Goal: Task Accomplishment & Management: Use online tool/utility

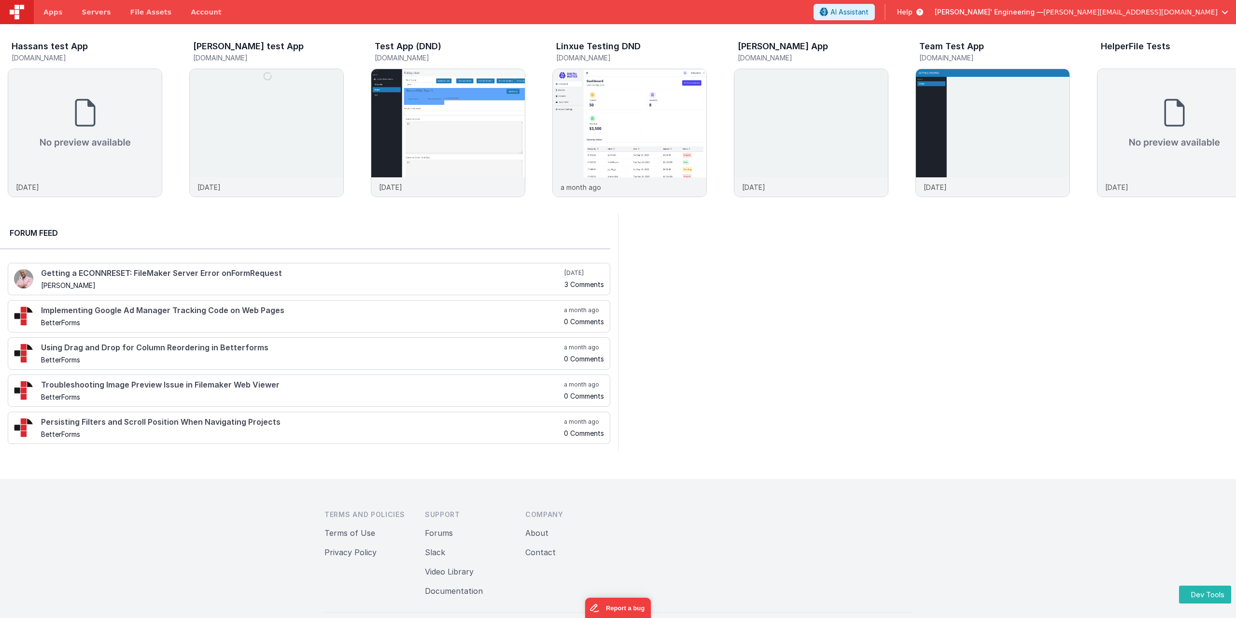
click at [1160, 226] on div at bounding box center [927, 332] width 618 height 238
click at [923, 13] on icon at bounding box center [918, 12] width 11 height 10
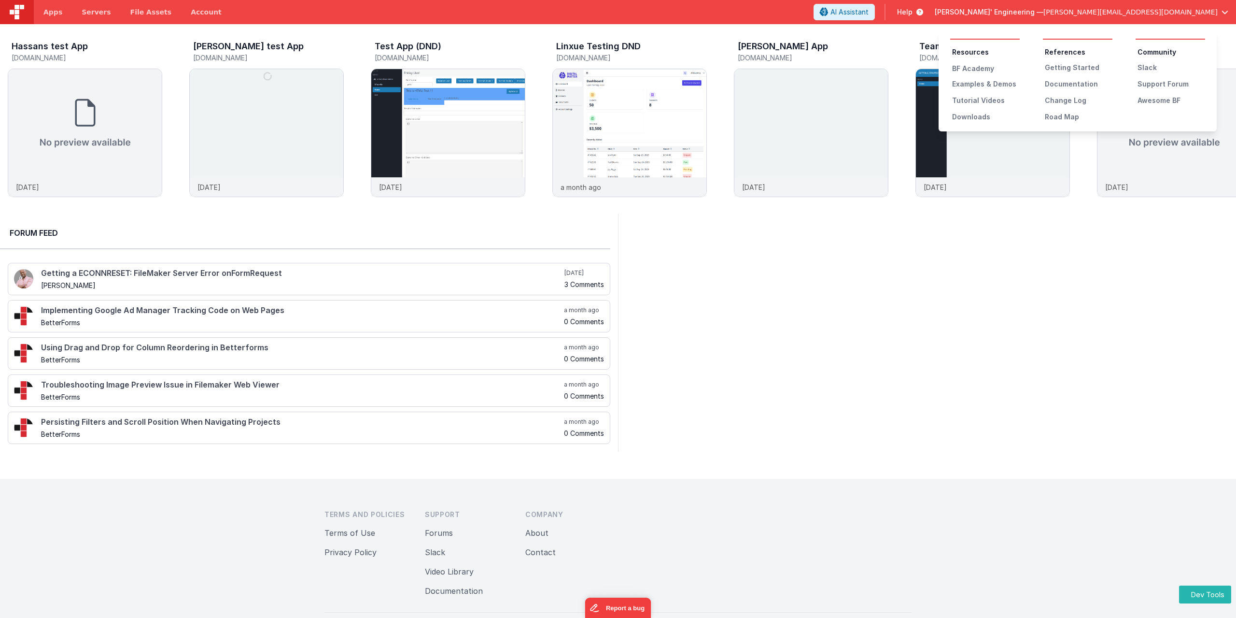
click at [1063, 281] on button at bounding box center [618, 309] width 1236 height 618
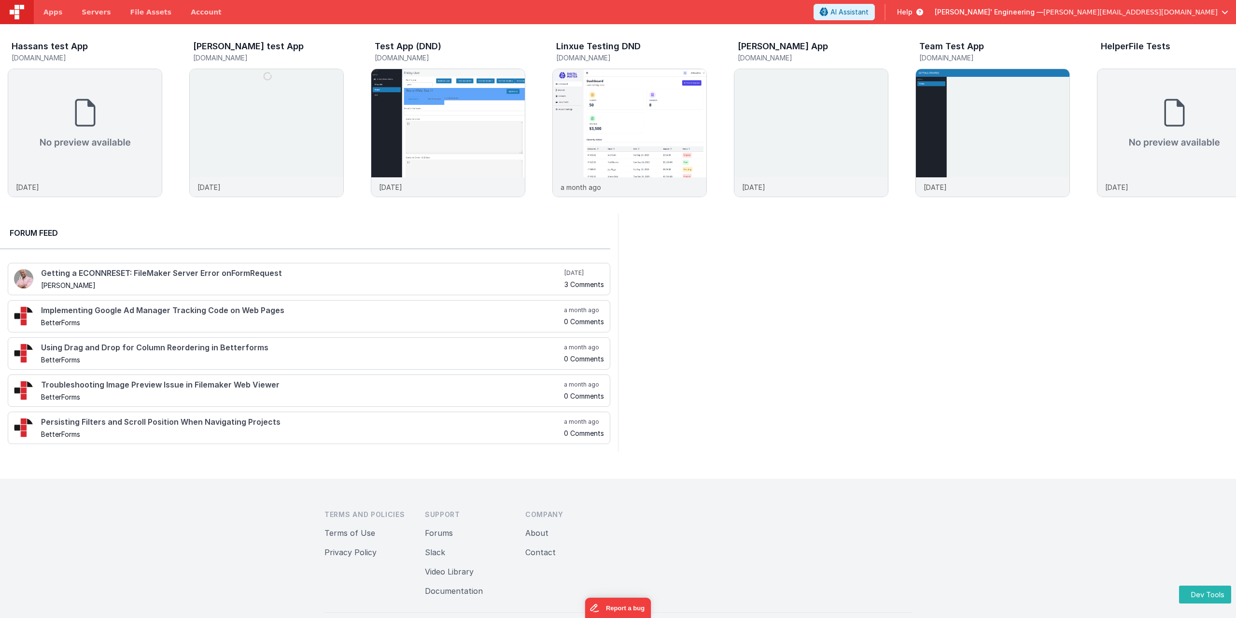
drag, startPoint x: 1063, startPoint y: 283, endPoint x: 1069, endPoint y: 290, distance: 9.3
click at [1064, 284] on div at bounding box center [927, 332] width 618 height 238
click at [1213, 130] on div at bounding box center [1217, 134] width 39 height 139
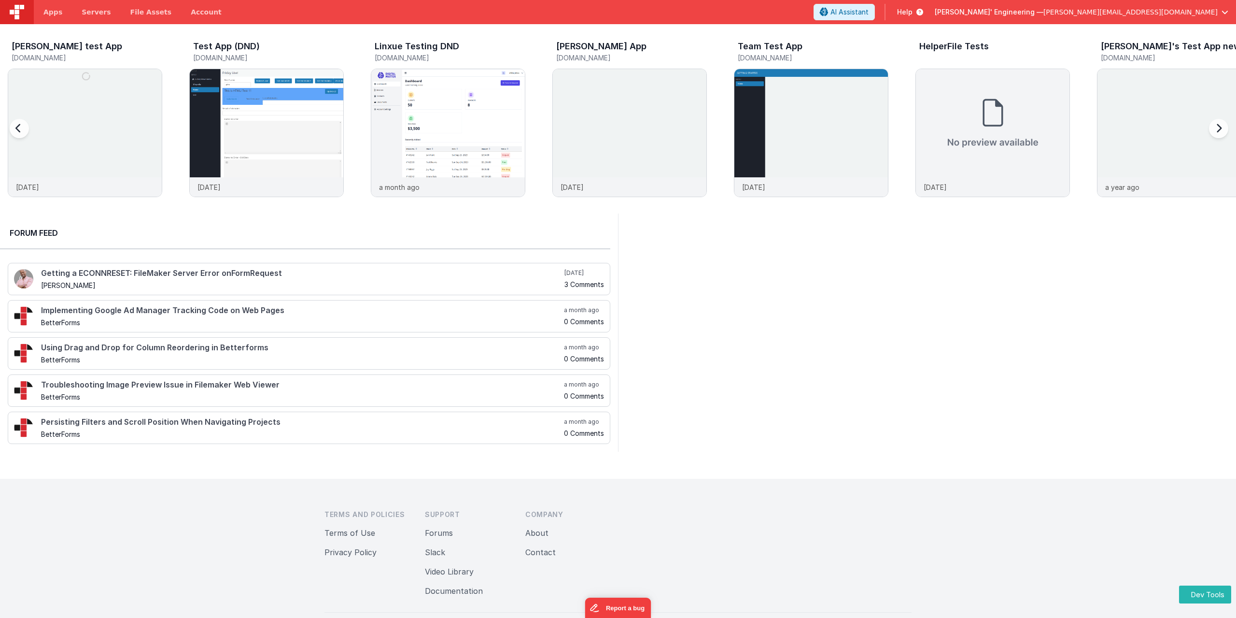
click at [1214, 130] on div at bounding box center [1217, 134] width 39 height 139
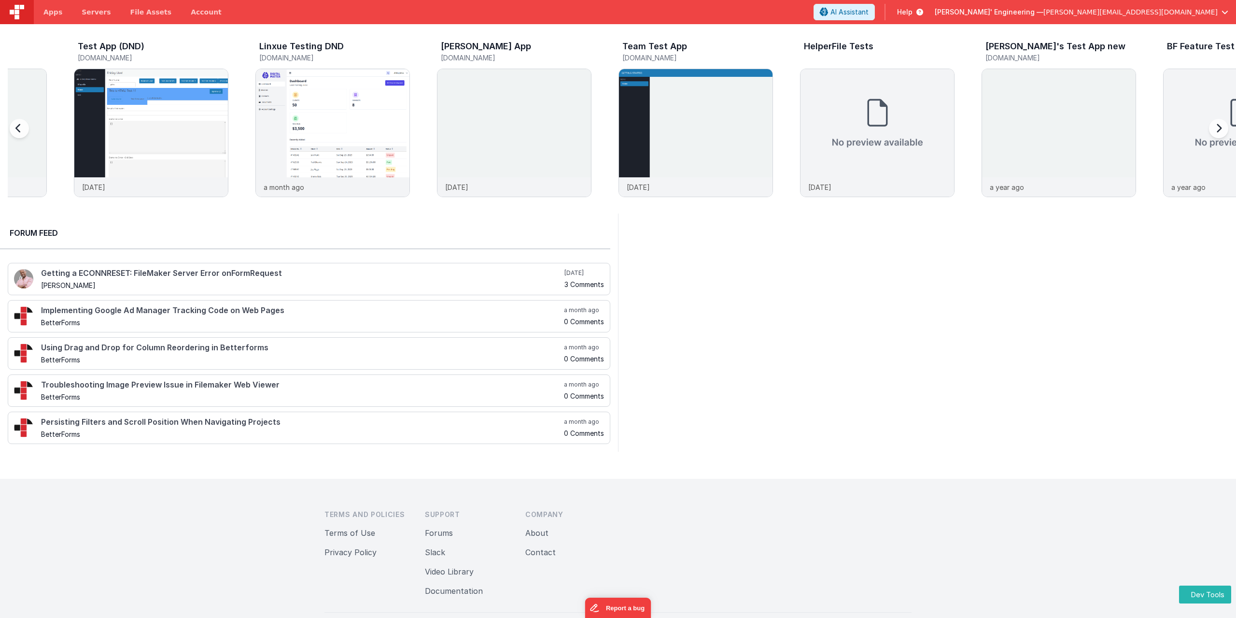
click at [1214, 130] on div at bounding box center [1217, 134] width 39 height 139
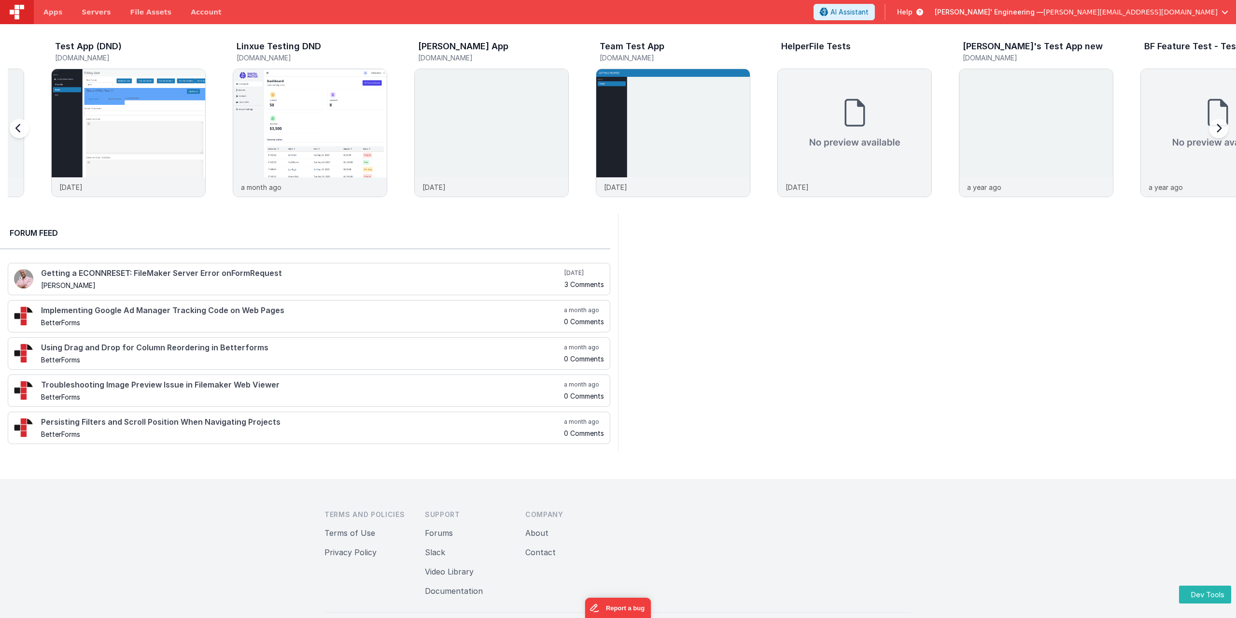
click at [1214, 130] on div at bounding box center [1217, 134] width 39 height 139
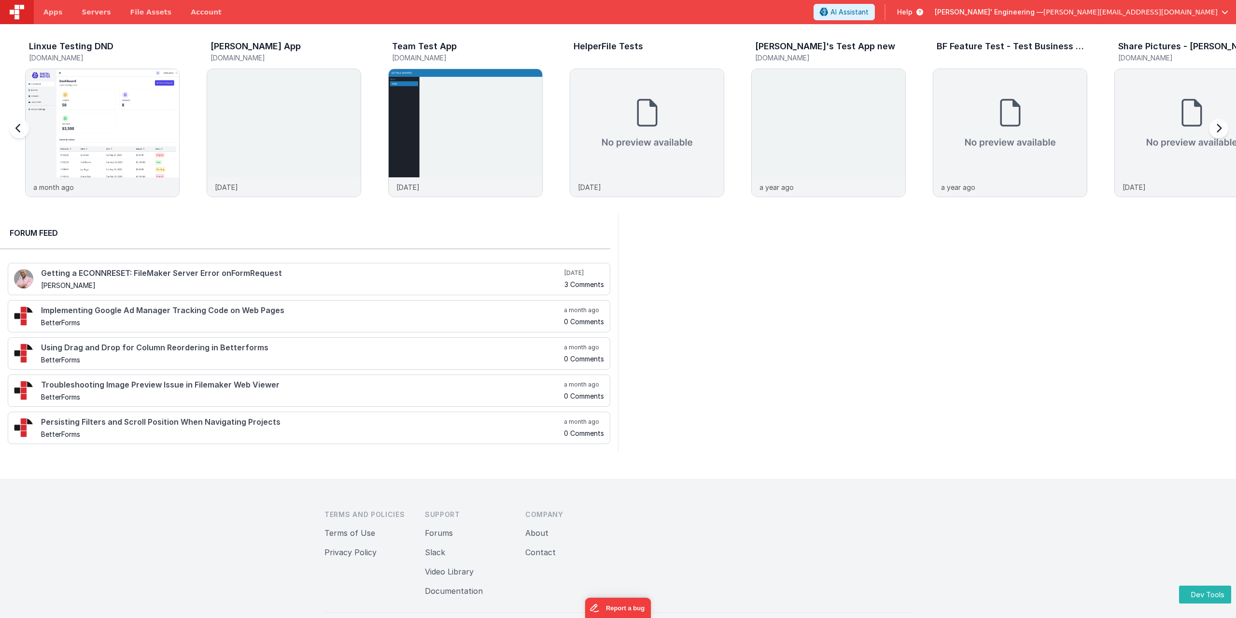
click at [1214, 130] on div at bounding box center [1217, 134] width 39 height 139
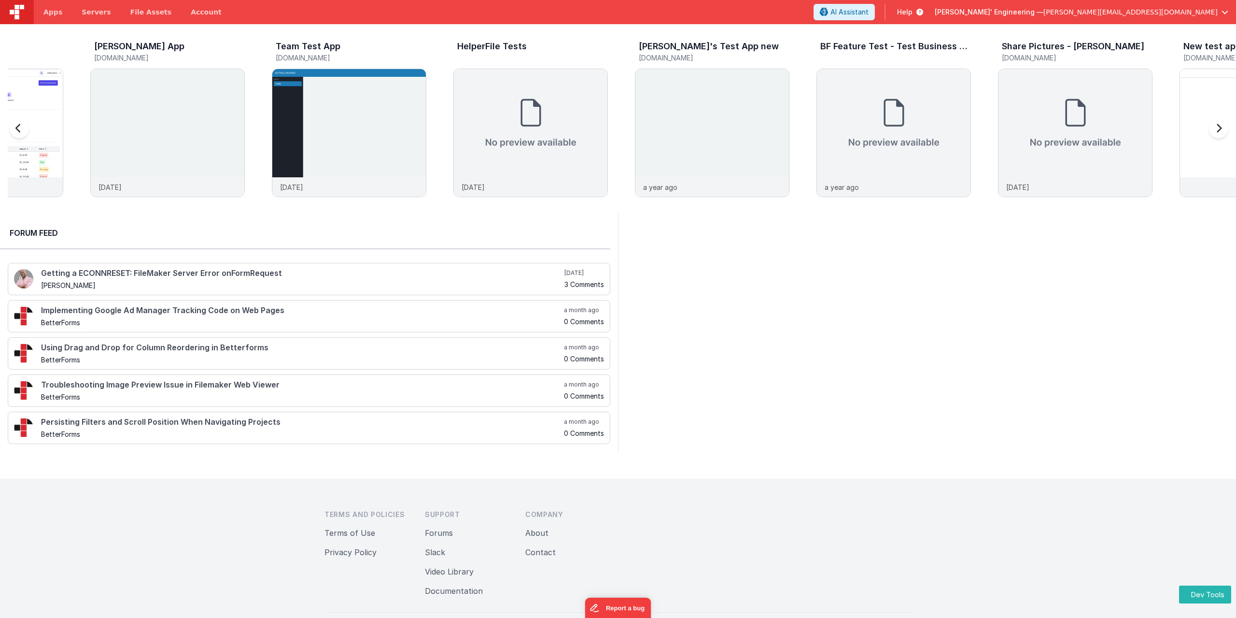
click at [1214, 130] on div at bounding box center [1217, 134] width 39 height 139
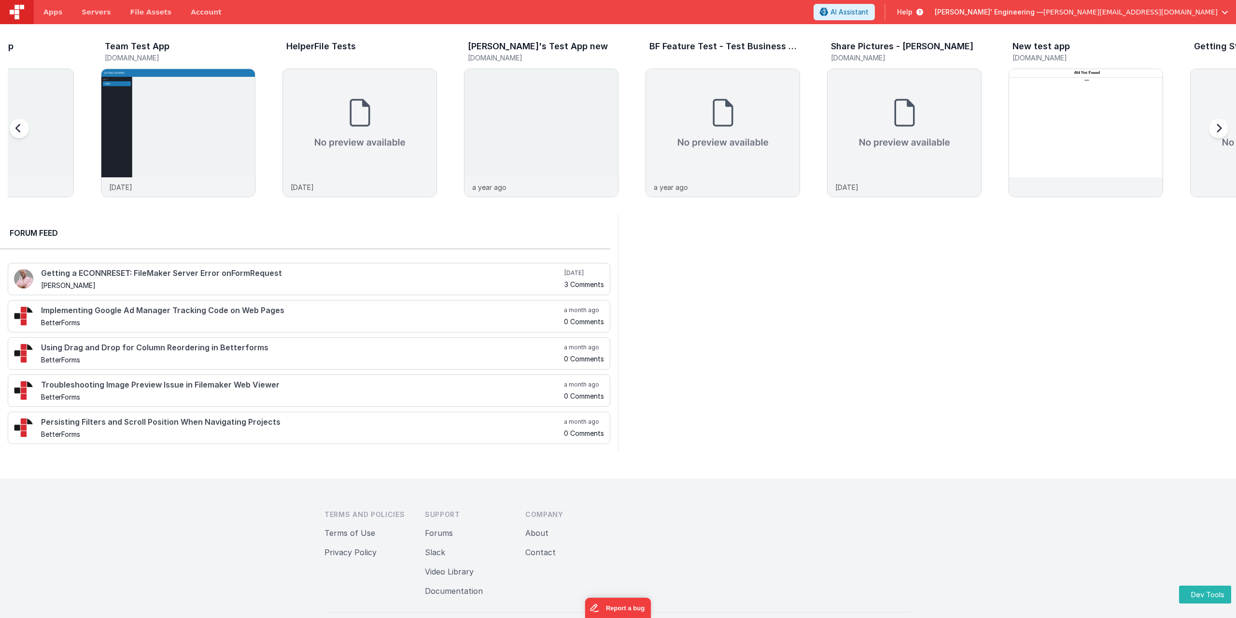
click at [1214, 130] on div at bounding box center [1217, 134] width 39 height 139
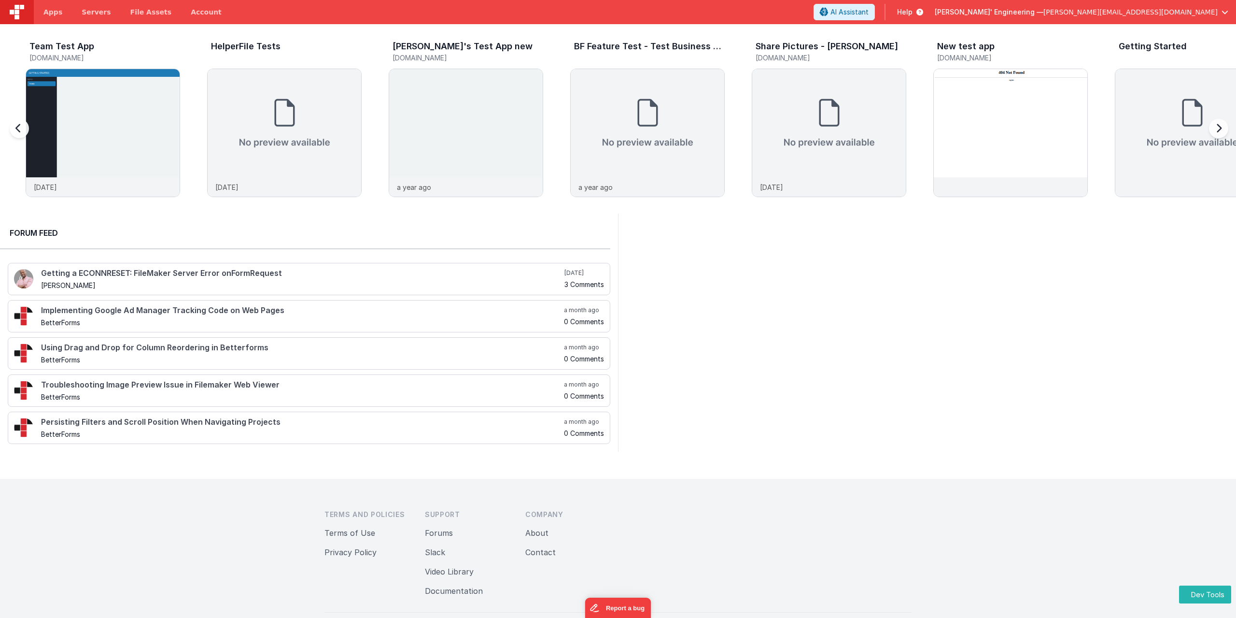
click at [1214, 130] on div at bounding box center [1217, 134] width 39 height 139
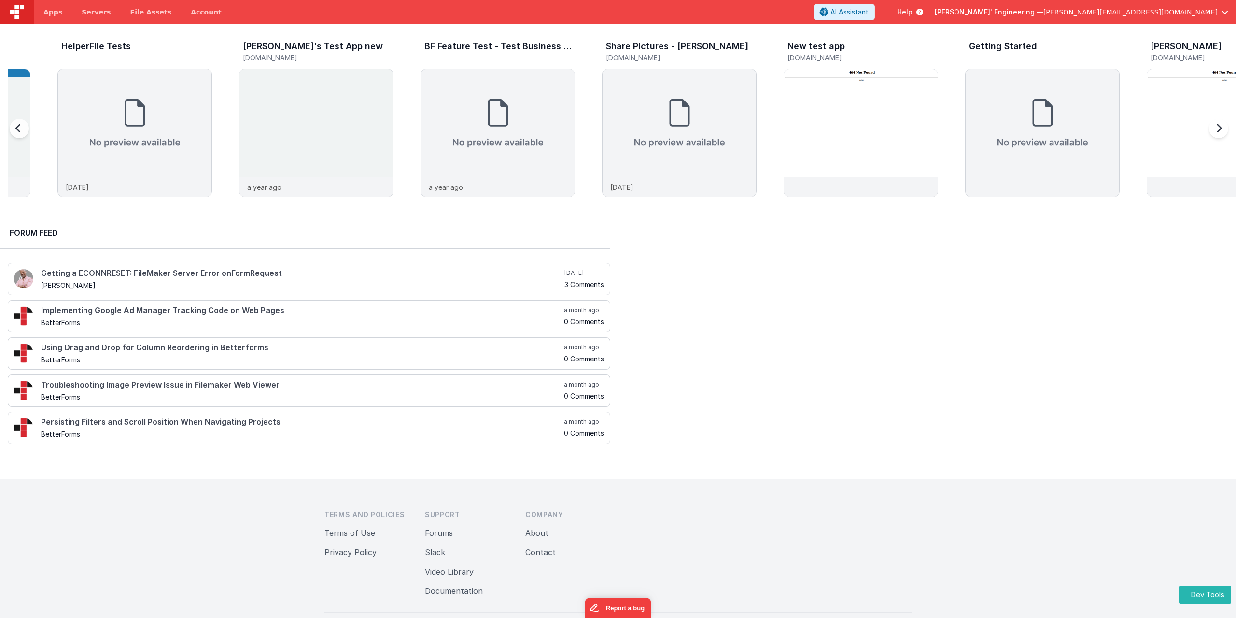
click at [1214, 129] on div at bounding box center [1217, 134] width 39 height 139
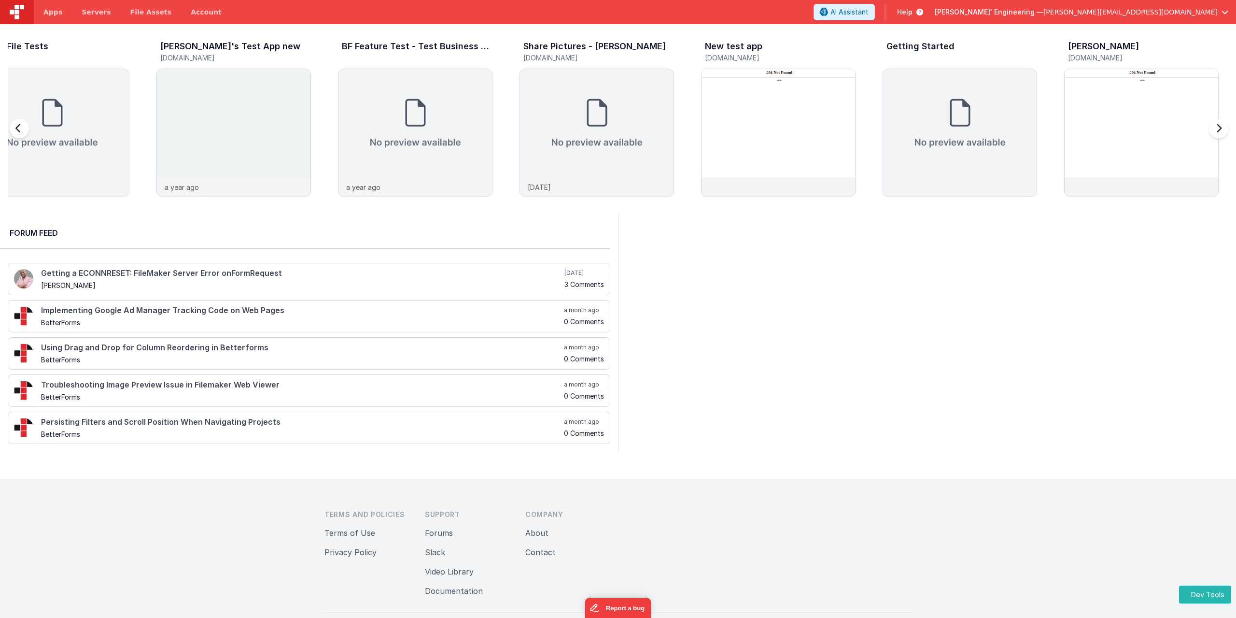
click at [1214, 129] on div at bounding box center [1217, 134] width 39 height 139
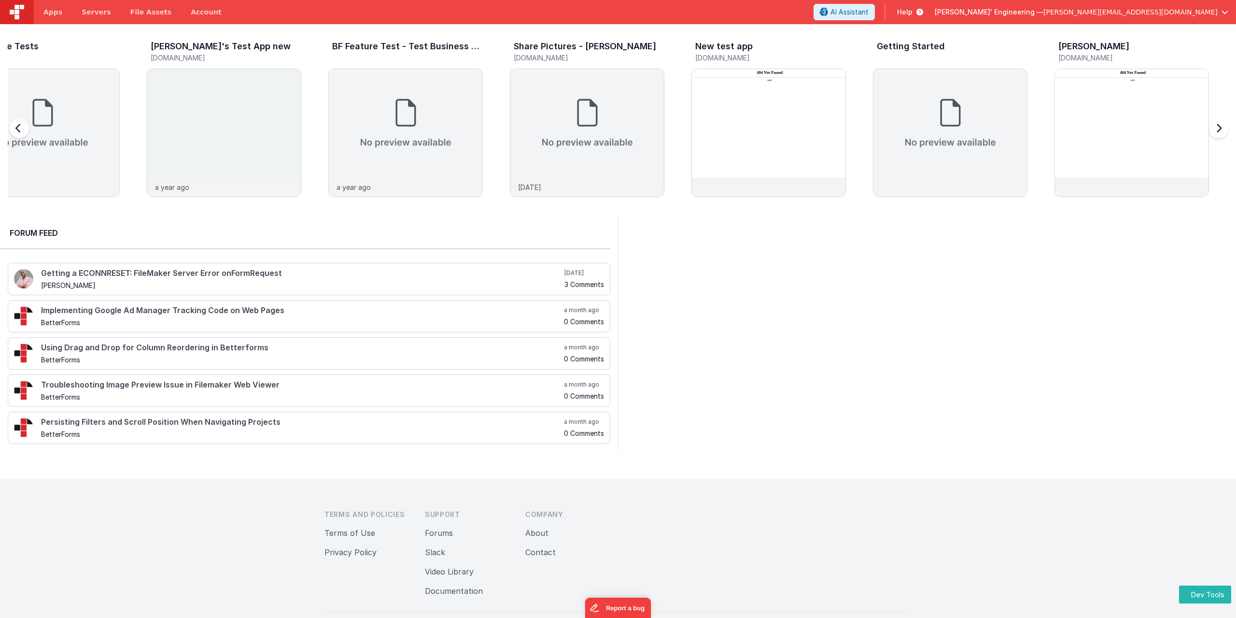
click at [1214, 129] on div at bounding box center [1217, 134] width 39 height 139
click at [1220, 129] on div at bounding box center [1217, 134] width 39 height 139
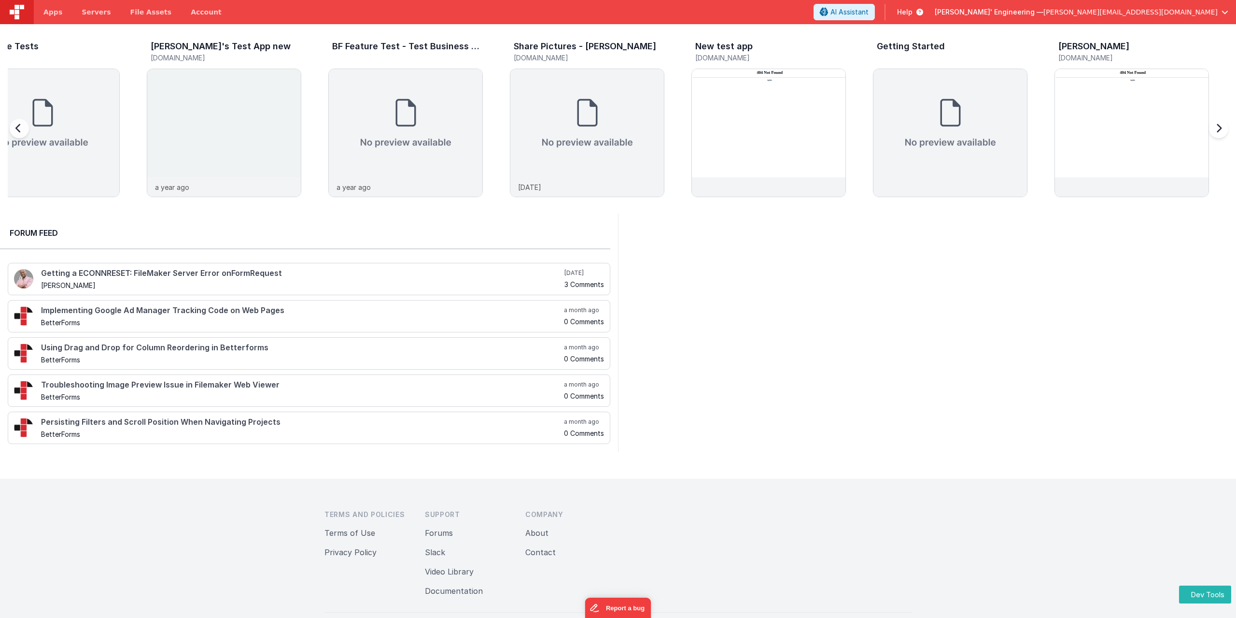
click at [1222, 135] on div at bounding box center [1217, 134] width 39 height 139
click at [18, 130] on div at bounding box center [29, 134] width 39 height 139
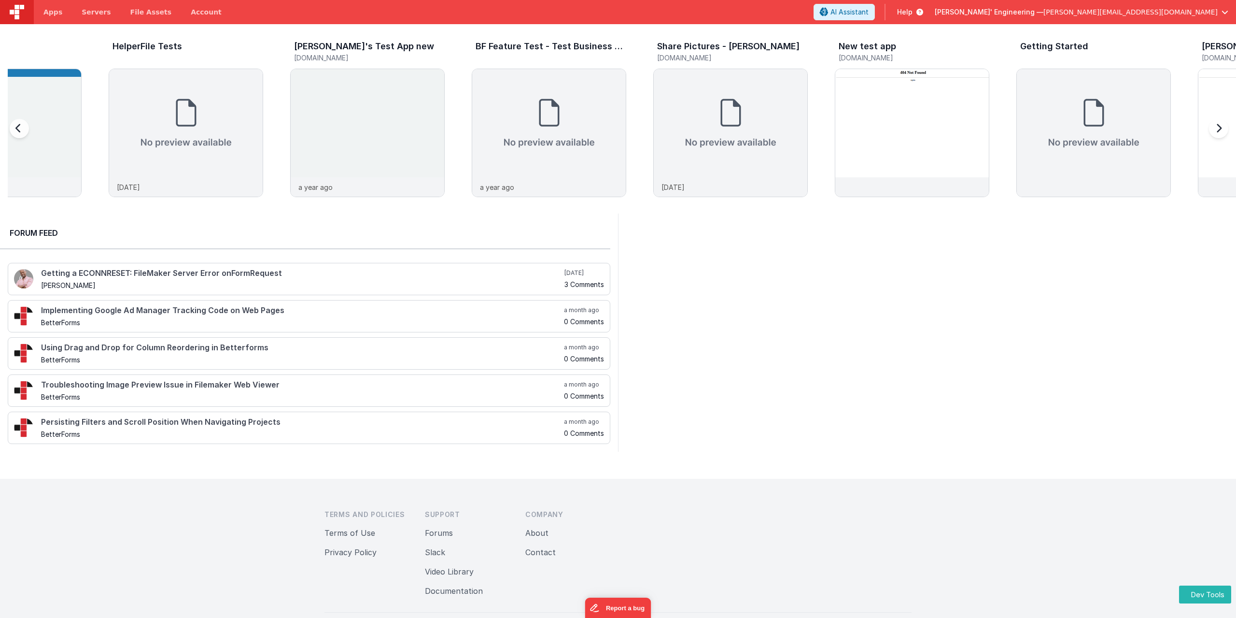
click at [18, 130] on div at bounding box center [29, 134] width 39 height 139
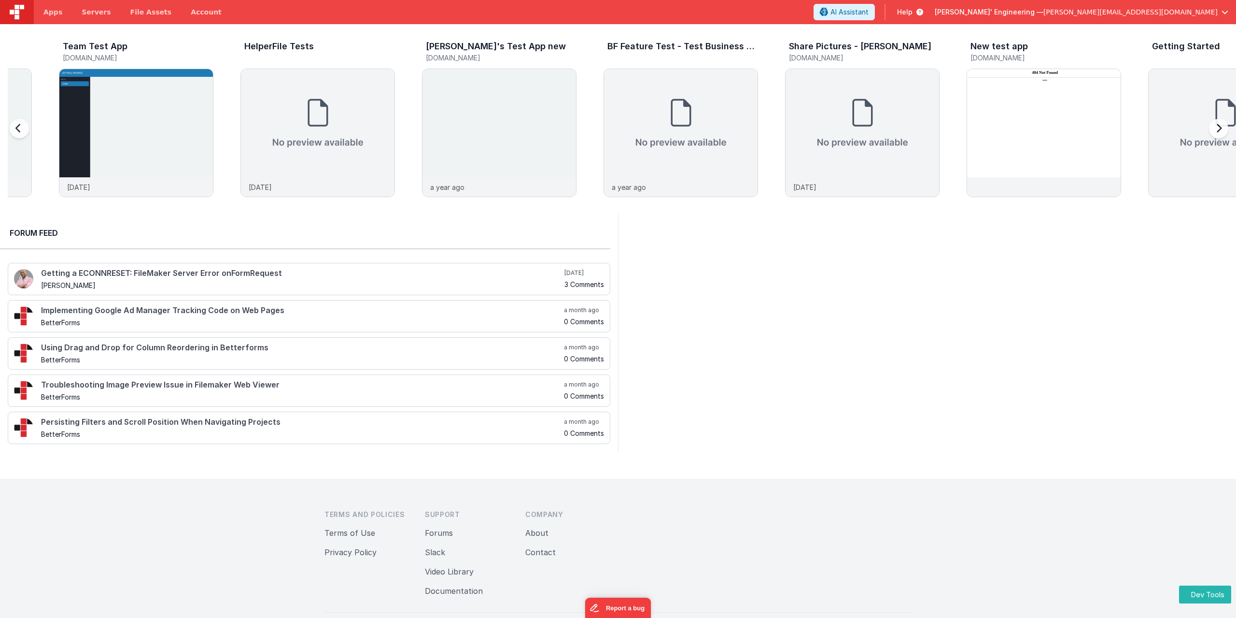
click at [18, 130] on div at bounding box center [29, 134] width 39 height 139
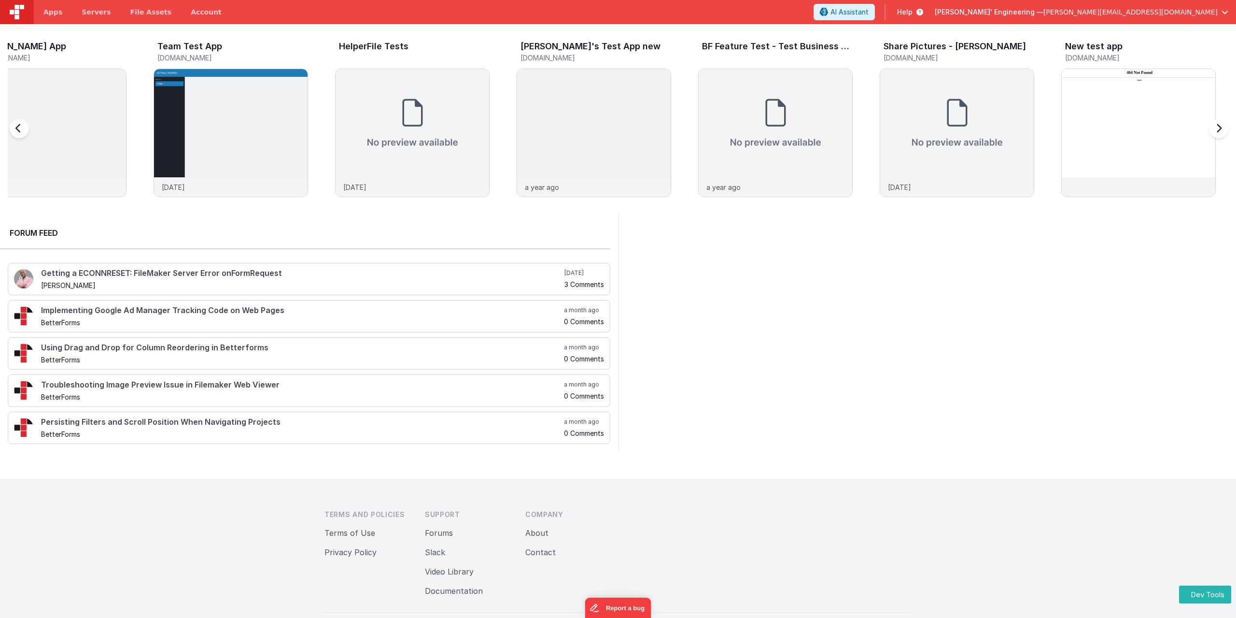
click at [18, 130] on div at bounding box center [29, 134] width 39 height 139
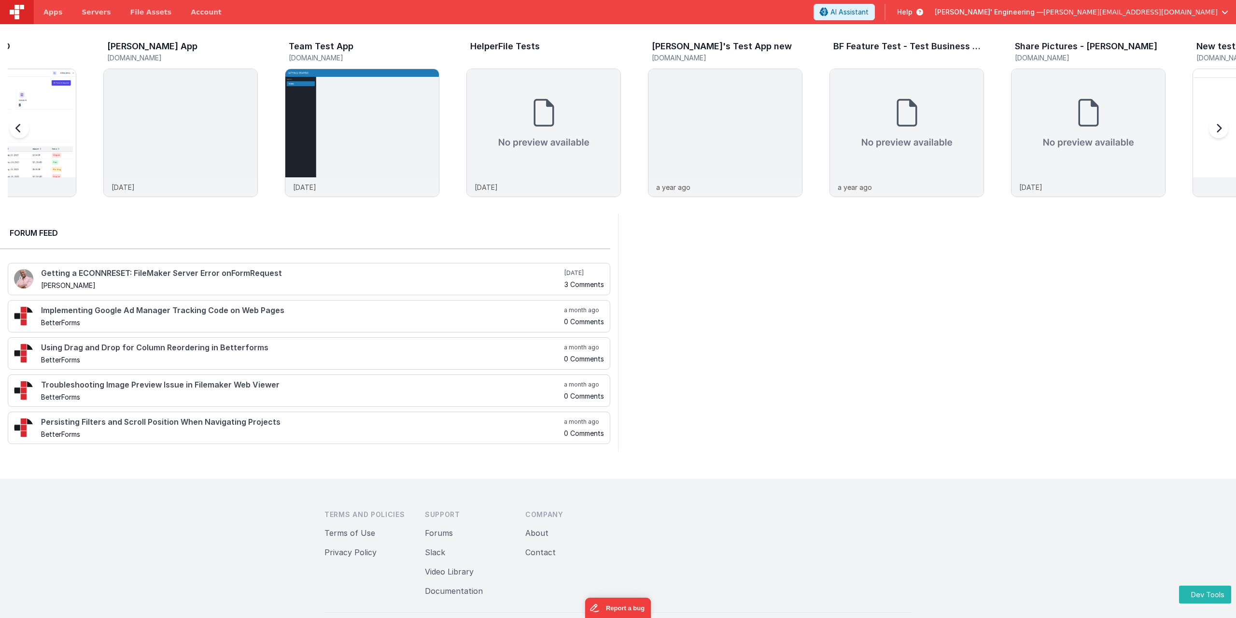
click at [18, 130] on div at bounding box center [29, 134] width 39 height 139
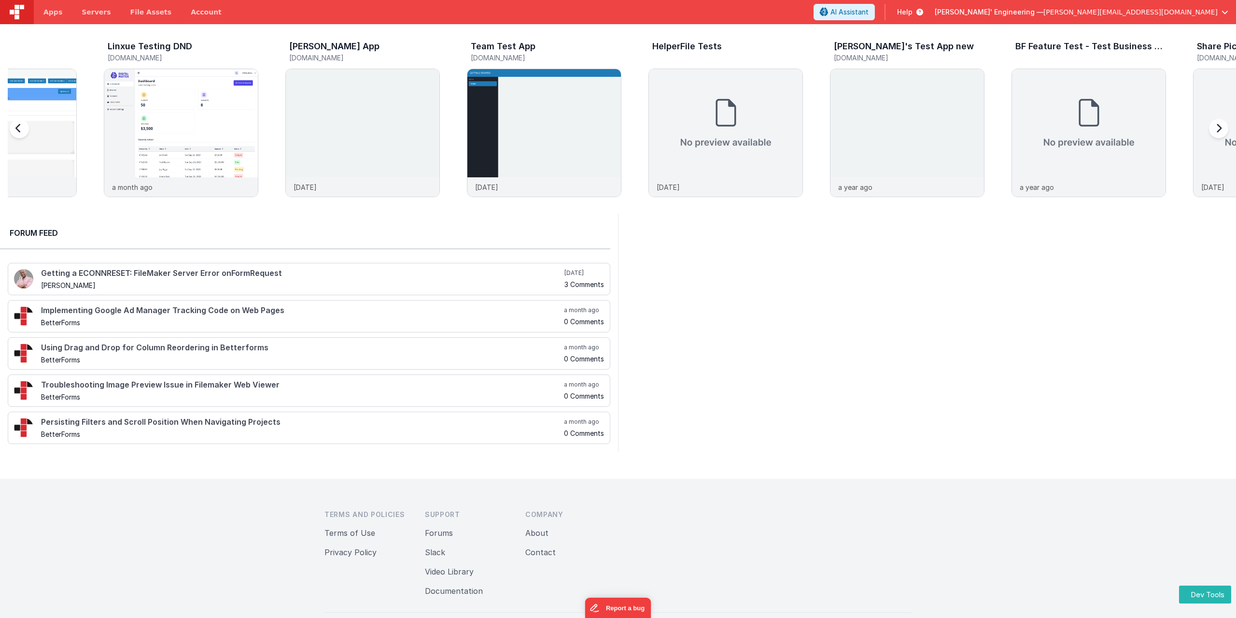
click at [18, 130] on div at bounding box center [29, 134] width 39 height 139
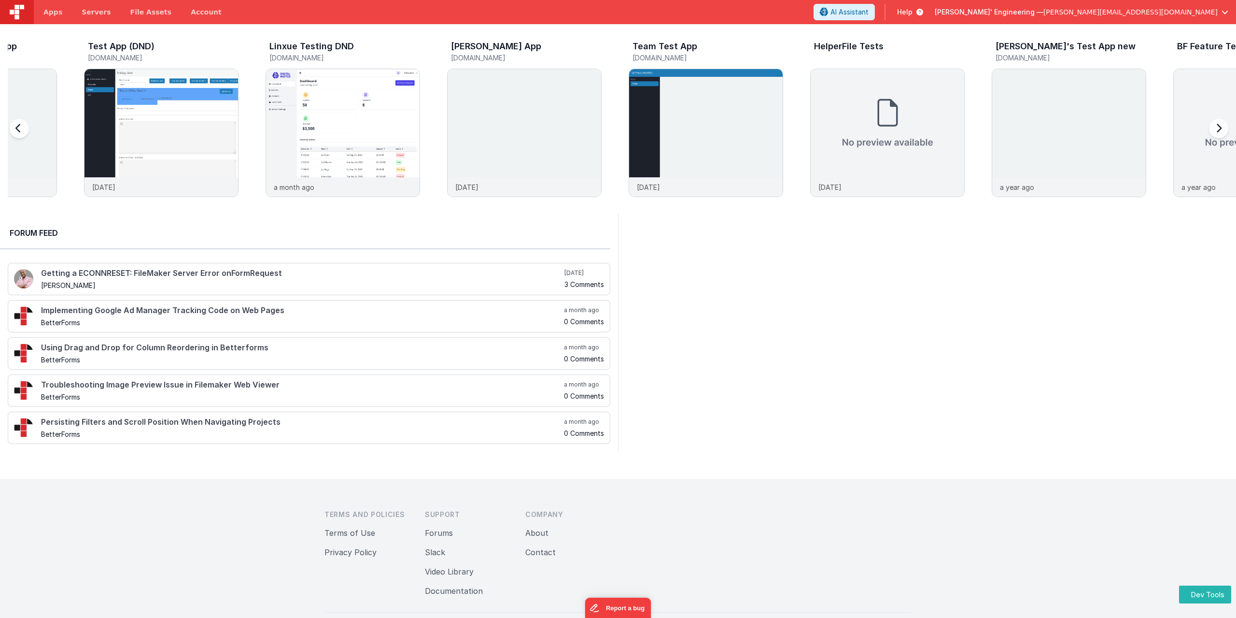
click at [18, 130] on div at bounding box center [29, 134] width 39 height 139
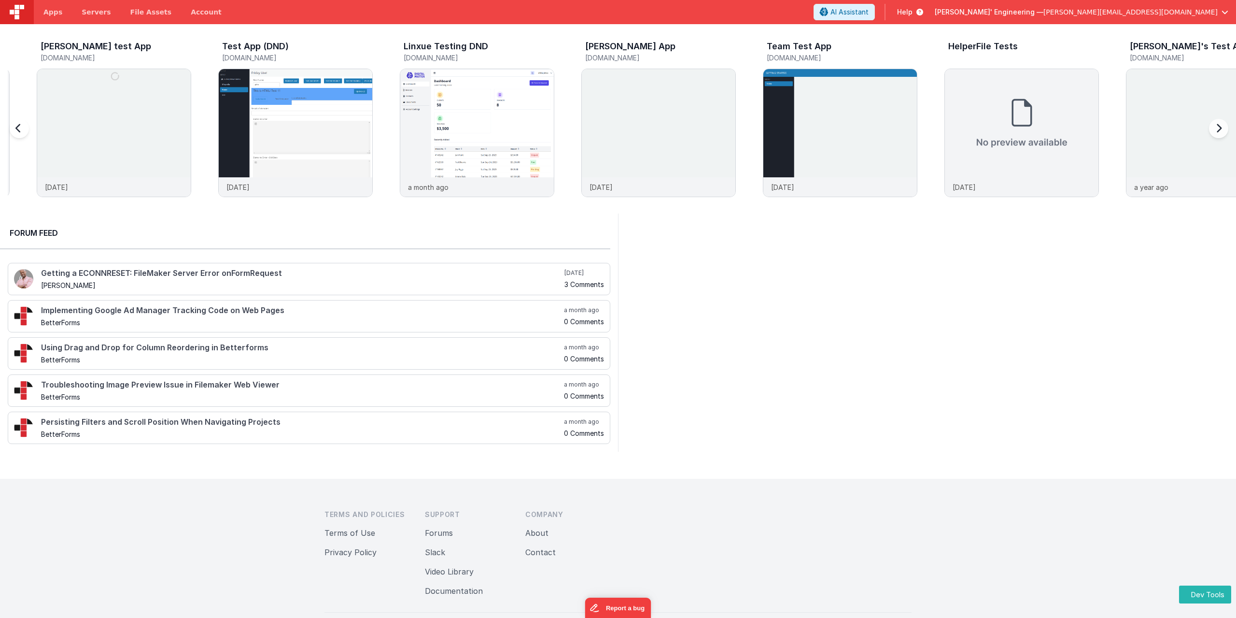
click at [18, 130] on div at bounding box center [29, 134] width 39 height 139
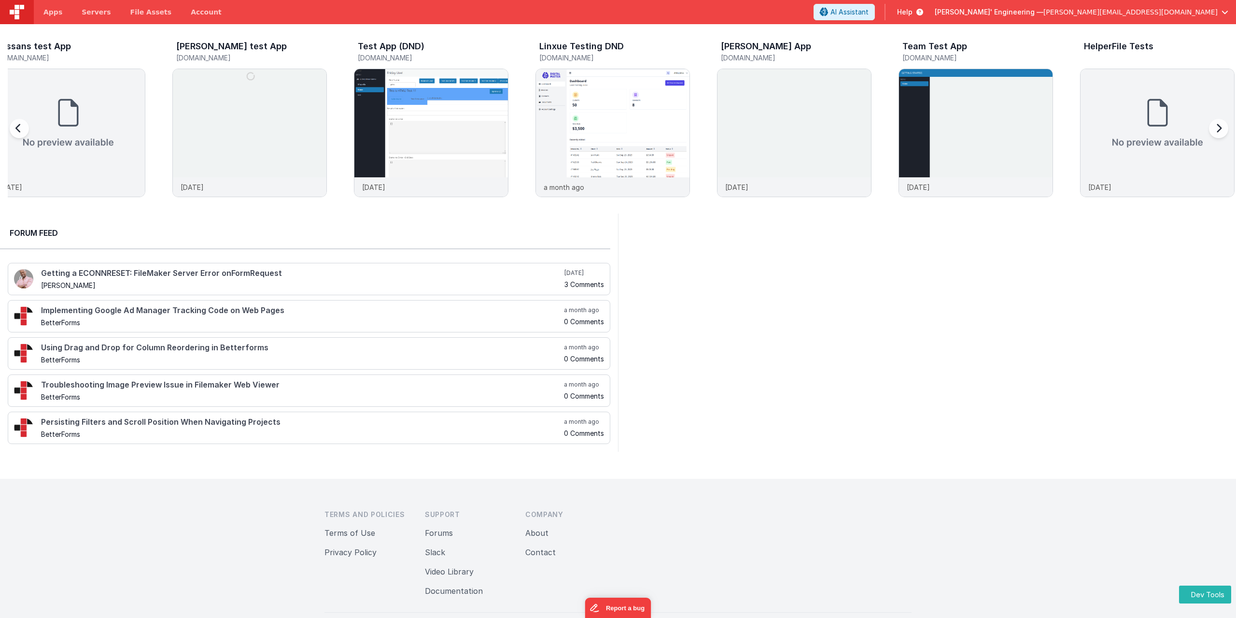
click at [18, 130] on div at bounding box center [29, 134] width 39 height 139
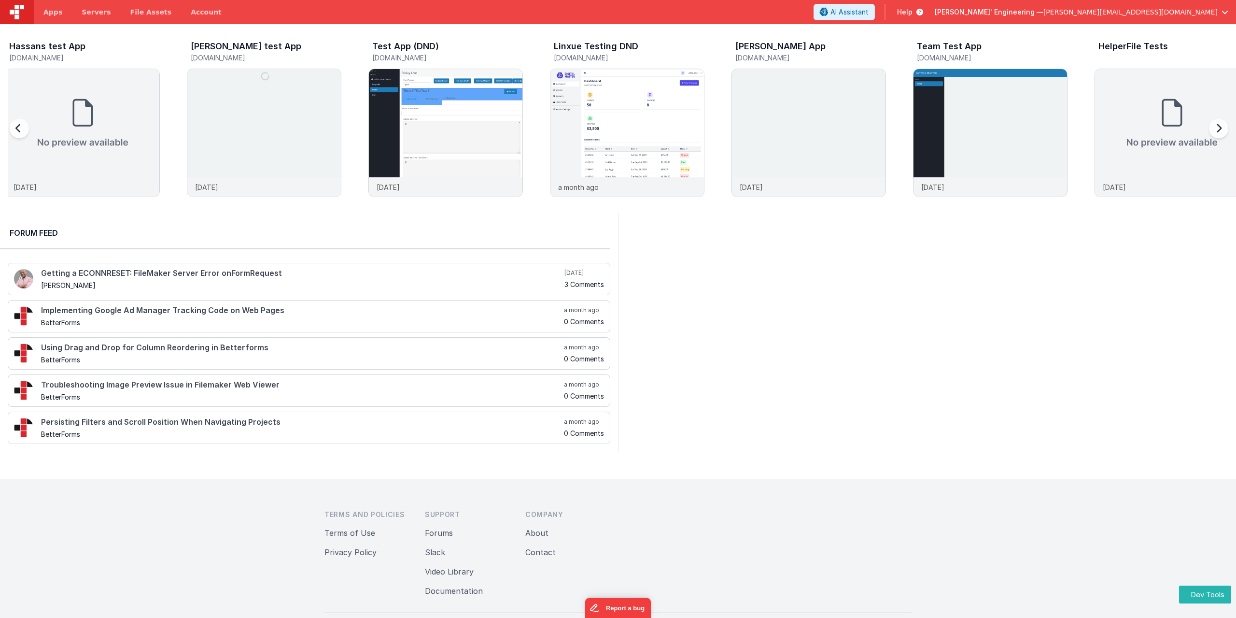
scroll to position [0, 0]
click at [18, 130] on div at bounding box center [29, 134] width 39 height 139
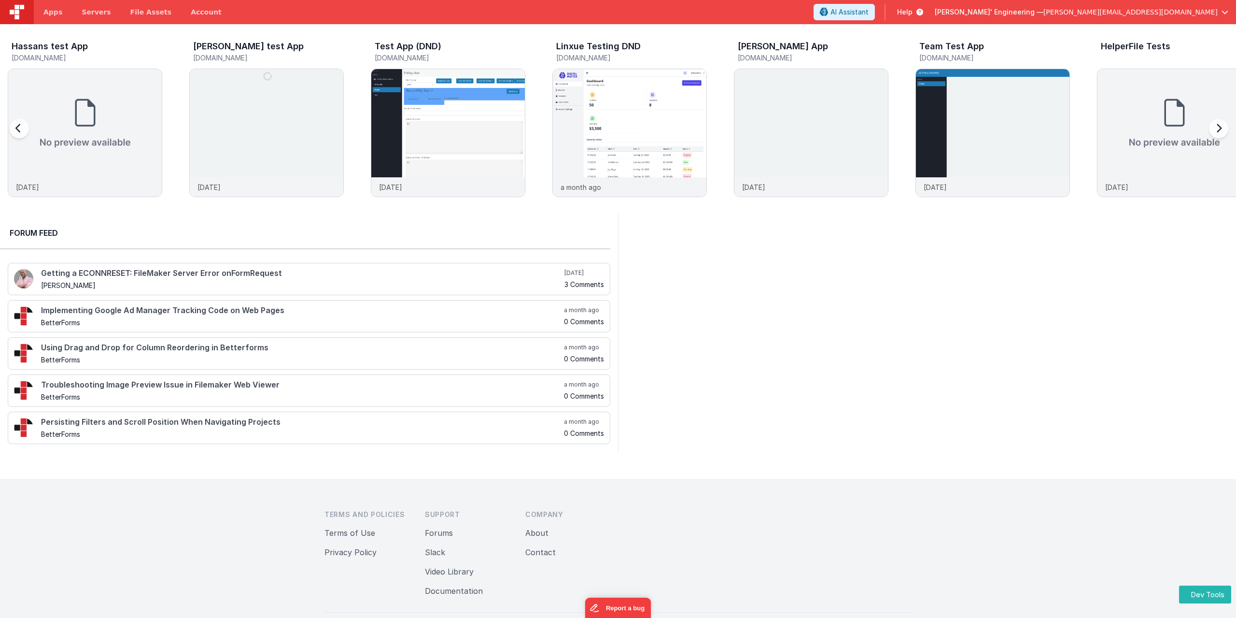
click at [18, 130] on div at bounding box center [29, 134] width 39 height 139
click at [19, 127] on div at bounding box center [29, 134] width 39 height 139
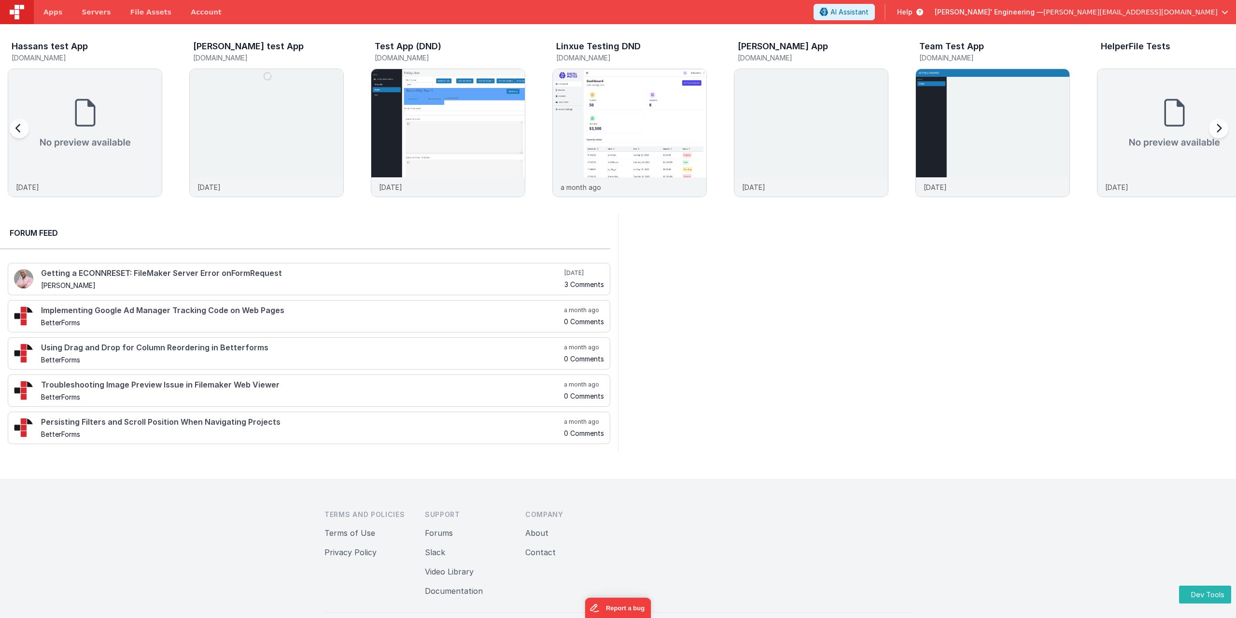
click at [19, 127] on div at bounding box center [29, 134] width 39 height 139
click at [199, 15] on link "Account" at bounding box center [206, 12] width 50 height 24
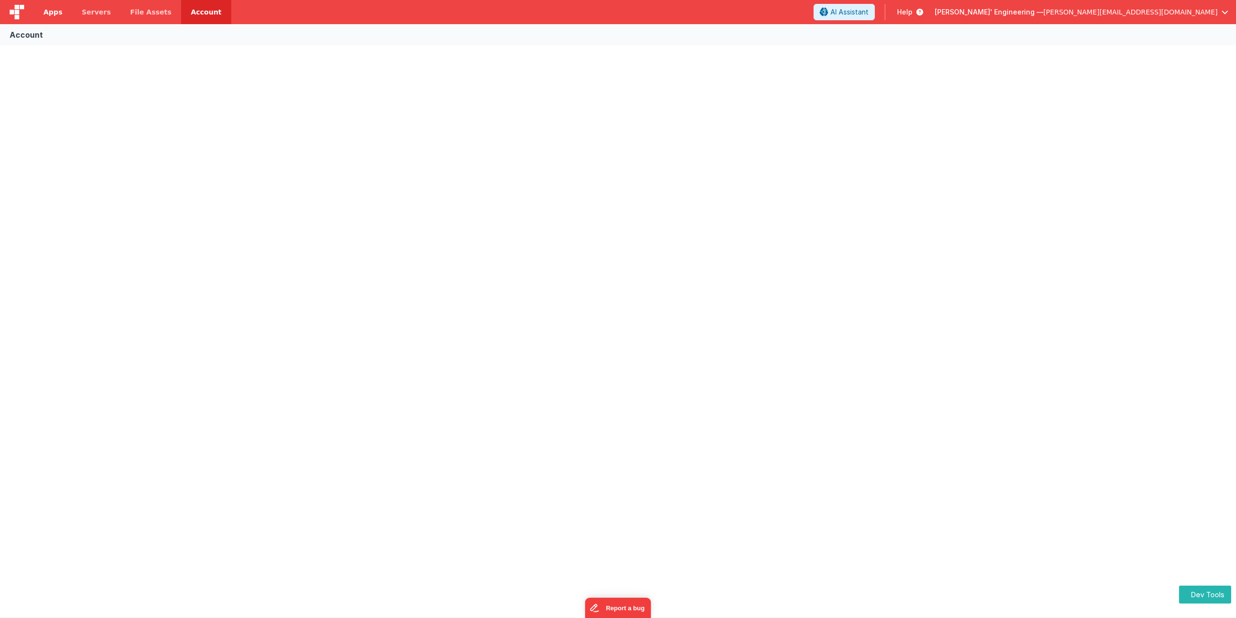
click at [52, 6] on link "Apps" at bounding box center [53, 12] width 38 height 24
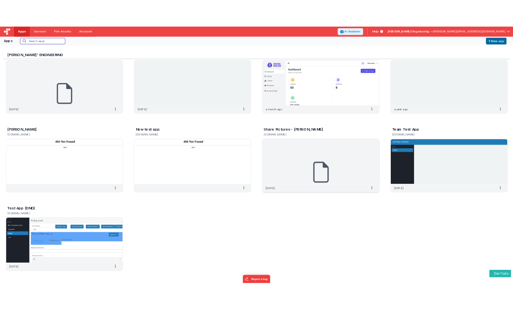
scroll to position [8, 0]
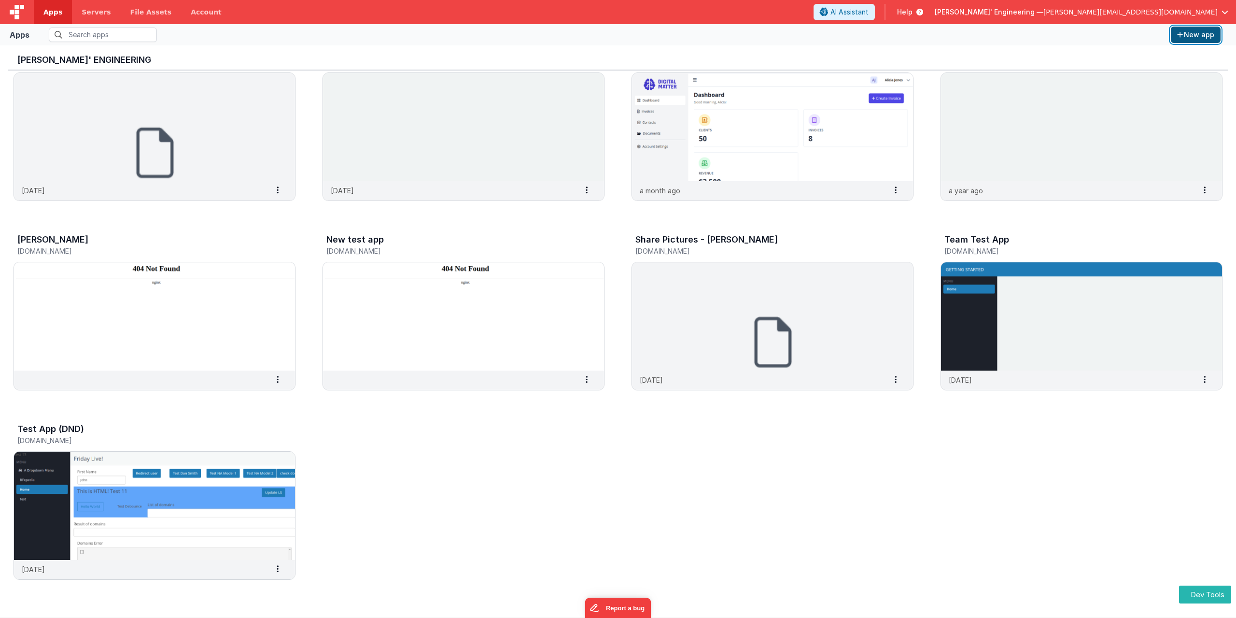
click at [1200, 35] on button "New app" at bounding box center [1196, 35] width 50 height 16
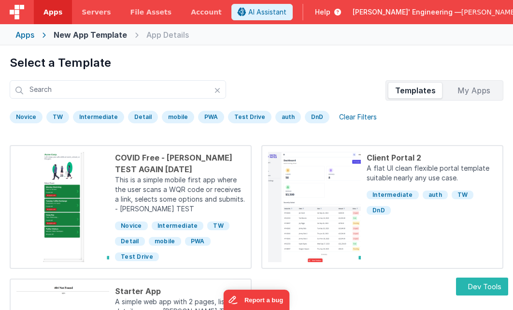
click at [341, 118] on div "Clear Filters" at bounding box center [357, 117] width 49 height 14
click at [166, 36] on div "App Details" at bounding box center [167, 35] width 42 height 12
click at [47, 9] on span "Apps" at bounding box center [52, 12] width 19 height 10
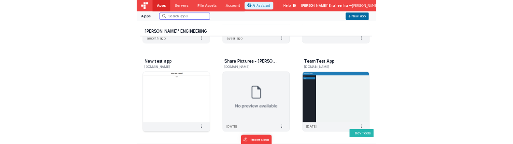
scroll to position [536, 0]
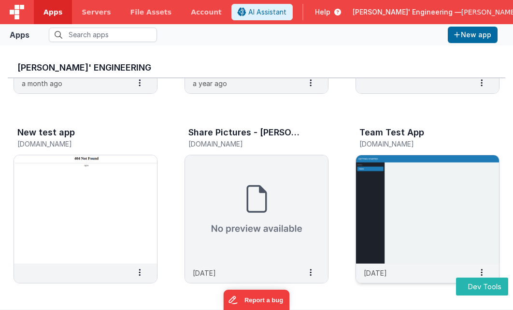
click at [469, 204] on img at bounding box center [427, 209] width 143 height 108
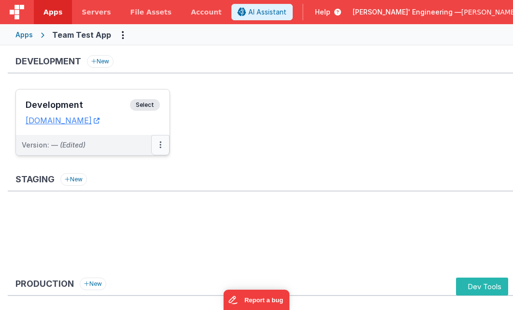
click at [162, 143] on button at bounding box center [160, 145] width 18 height 20
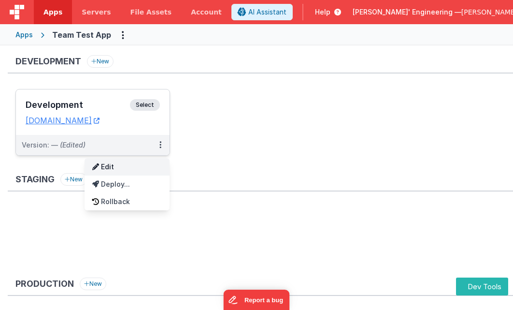
click at [130, 164] on link "Edit" at bounding box center [127, 166] width 85 height 17
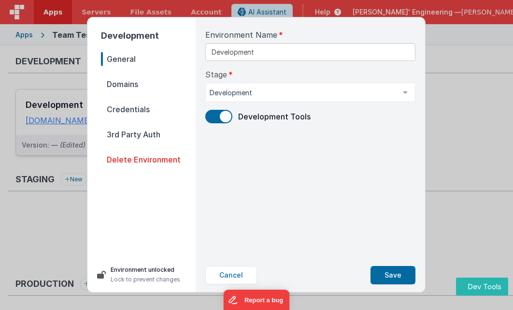
click at [354, 309] on div "Development General Domains Credentials 3rd Party Auth Delete Environment Envir…" at bounding box center [256, 155] width 513 height 310
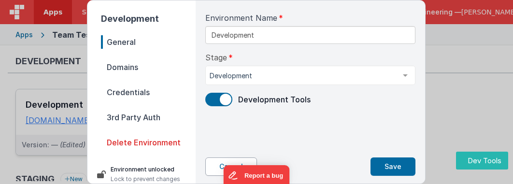
click at [212, 165] on button "Cancel" at bounding box center [231, 166] width 52 height 18
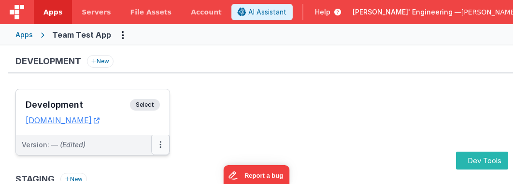
click at [163, 141] on button at bounding box center [160, 145] width 18 height 20
click at [160, 144] on icon at bounding box center [160, 144] width 2 height 0
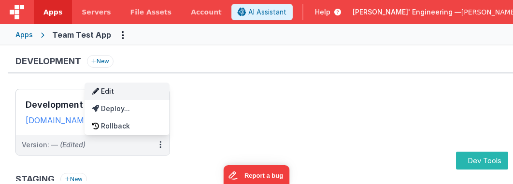
click at [141, 94] on link "Edit" at bounding box center [127, 91] width 85 height 17
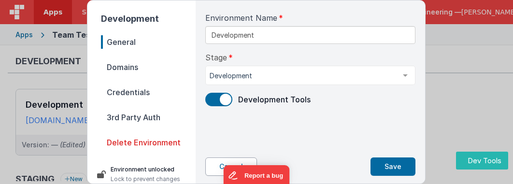
click at [212, 164] on button "Cancel" at bounding box center [231, 166] width 52 height 18
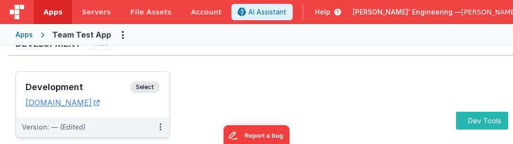
scroll to position [48, 0]
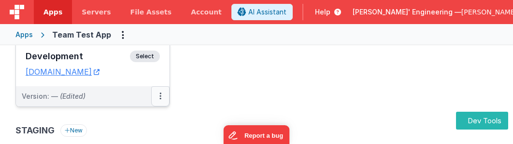
click at [160, 97] on icon at bounding box center [160, 96] width 2 height 0
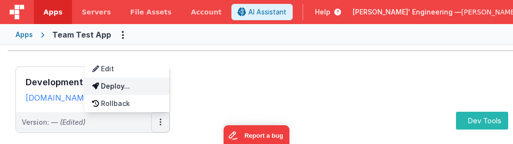
scroll to position [0, 0]
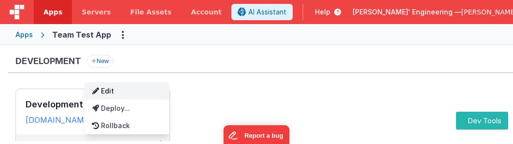
click at [138, 87] on link "Edit" at bounding box center [127, 91] width 85 height 17
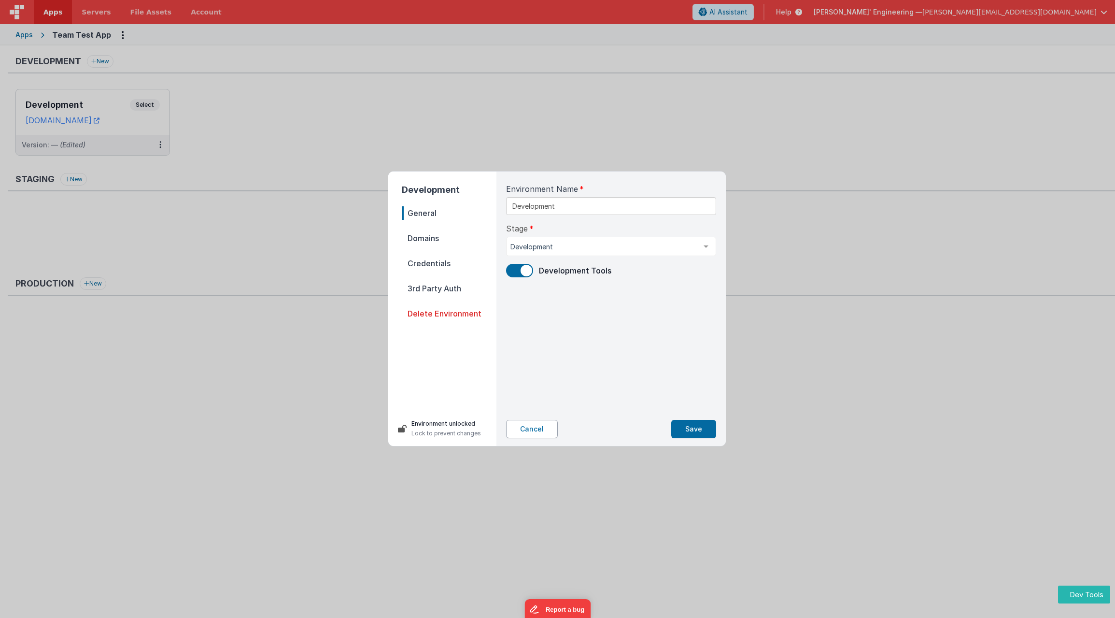
click at [534, 429] on button "Cancel" at bounding box center [532, 429] width 52 height 18
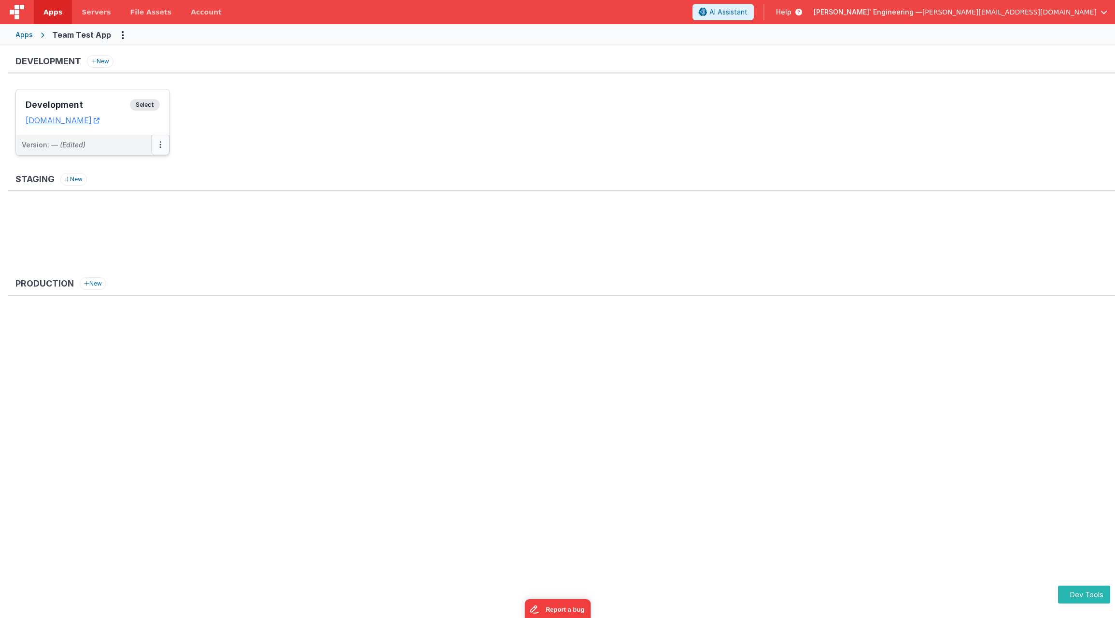
click at [163, 147] on button at bounding box center [160, 145] width 18 height 20
click at [135, 167] on link "Edit" at bounding box center [127, 166] width 85 height 17
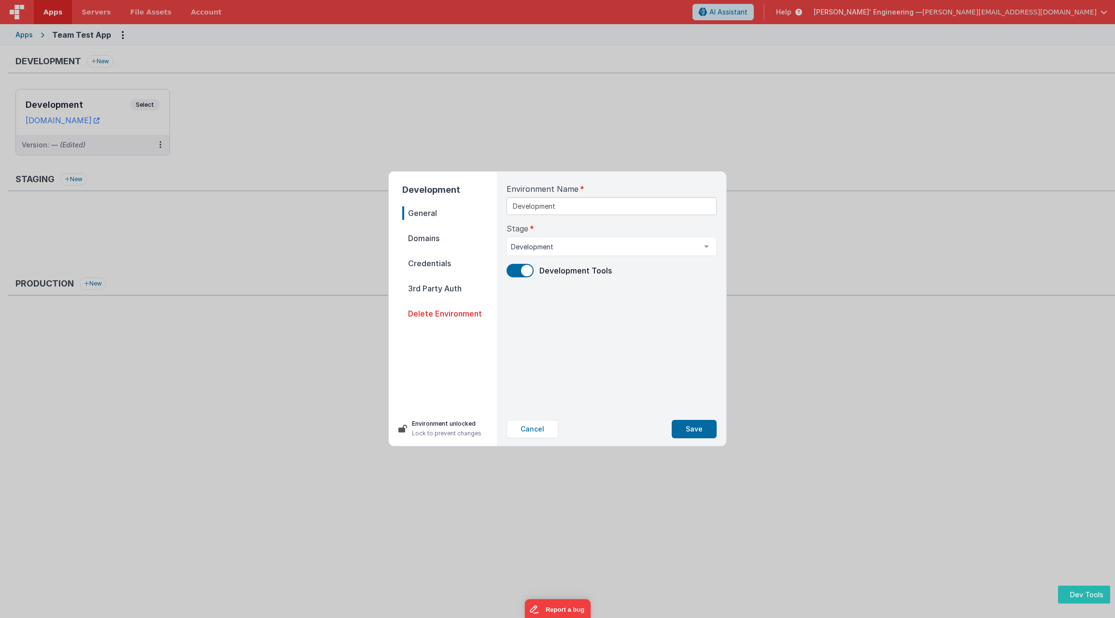
click at [423, 189] on h2 "Development" at bounding box center [449, 190] width 95 height 14
click at [547, 430] on button "Cancel" at bounding box center [533, 429] width 52 height 18
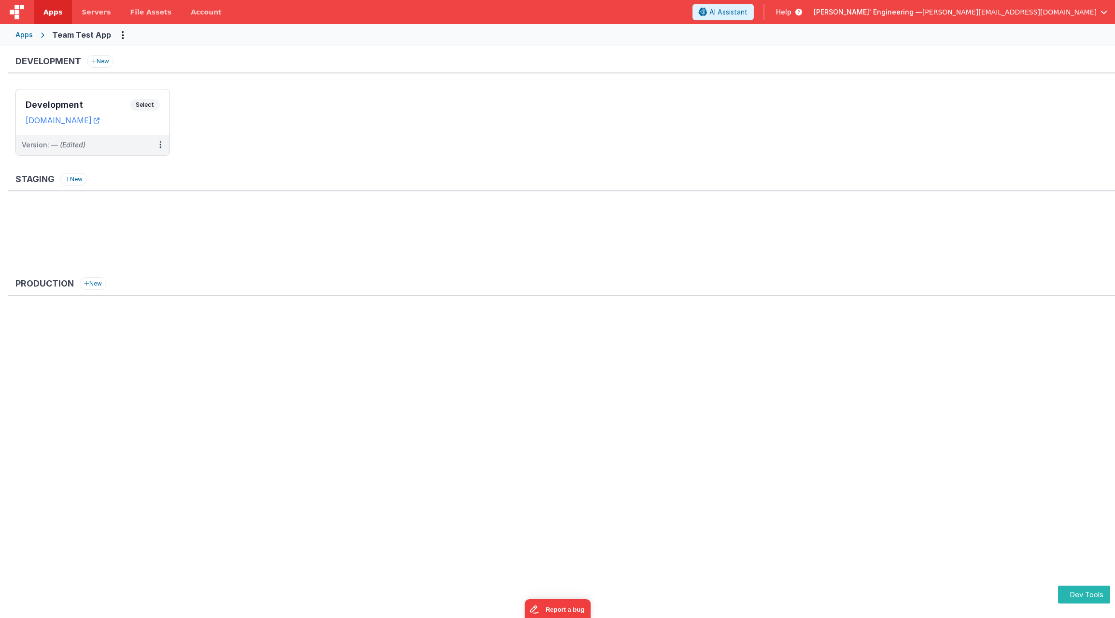
click at [42, 59] on h3 "Development" at bounding box center [48, 62] width 66 height 10
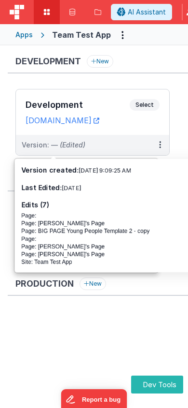
click at [39, 149] on div "Version: — (Edited)" at bounding box center [54, 145] width 64 height 10
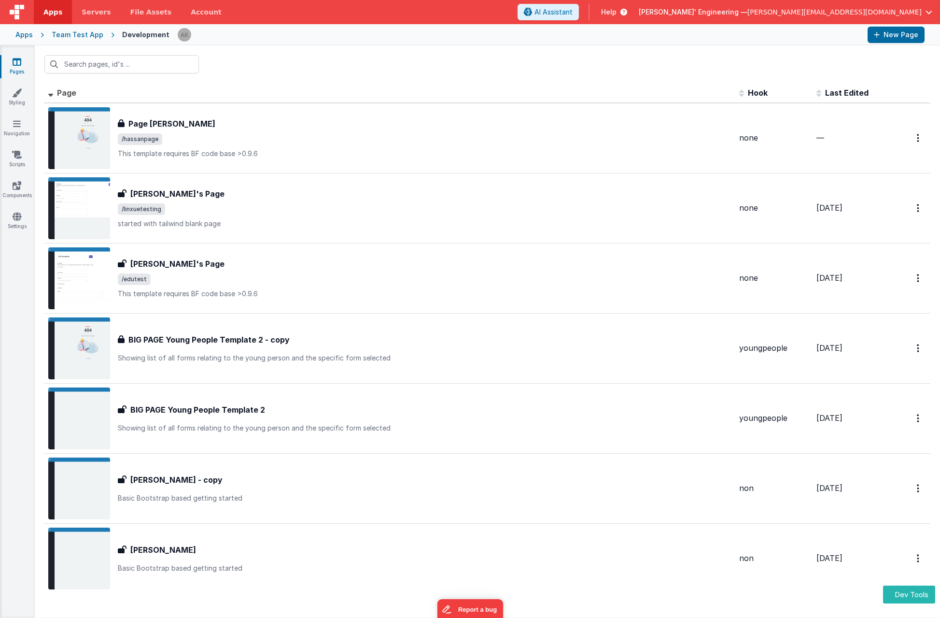
click at [50, 98] on th "Page" at bounding box center [389, 93] width 691 height 19
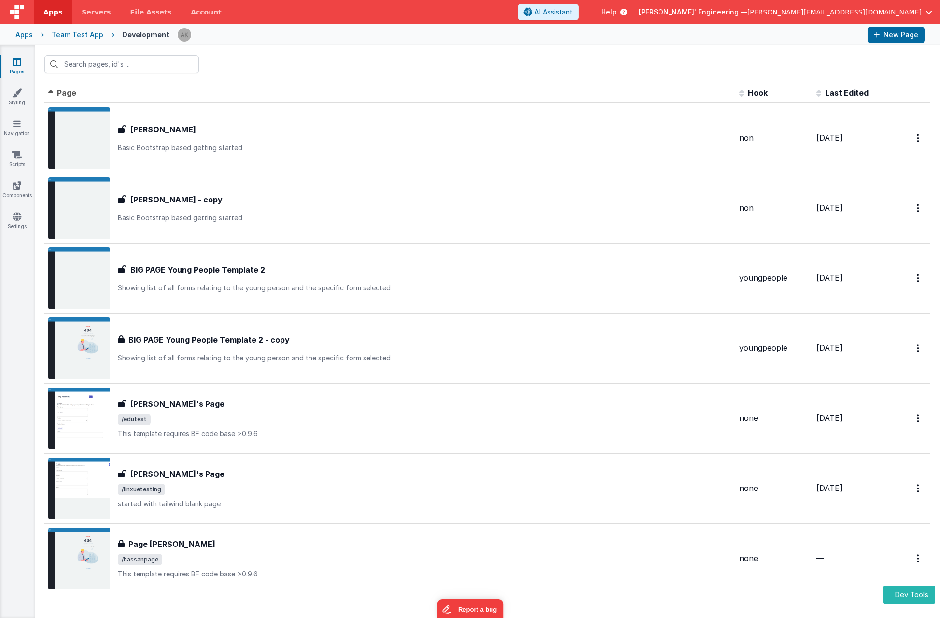
click at [49, 94] on span at bounding box center [52, 92] width 9 height 10
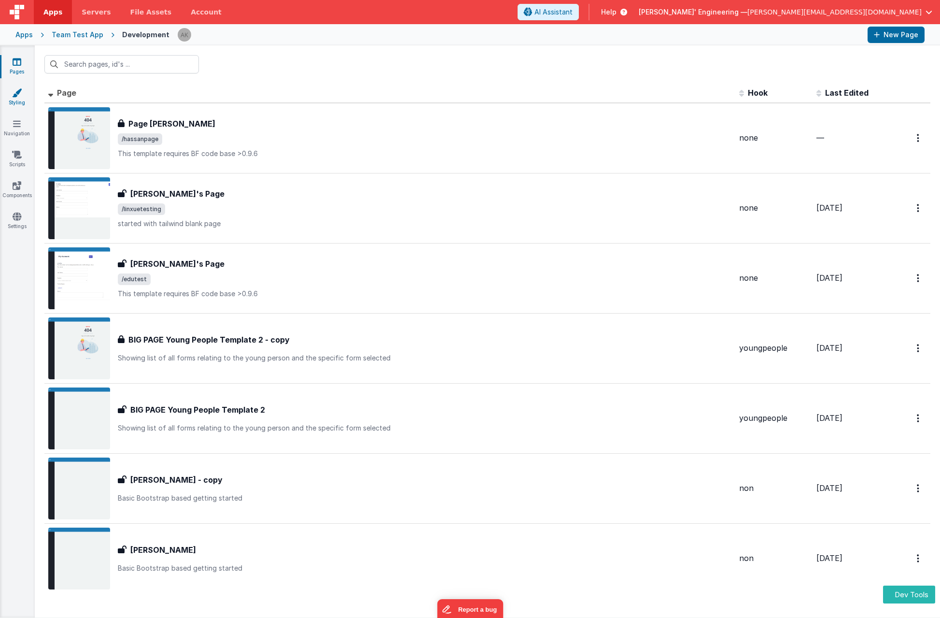
click at [21, 94] on icon at bounding box center [17, 93] width 10 height 10
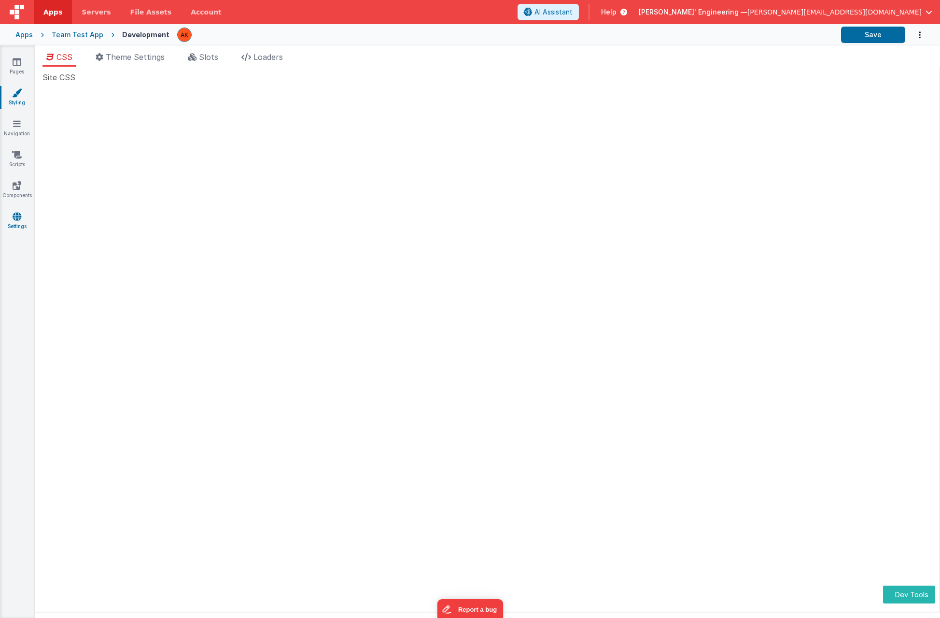
click at [10, 219] on link "Settings" at bounding box center [17, 221] width 35 height 19
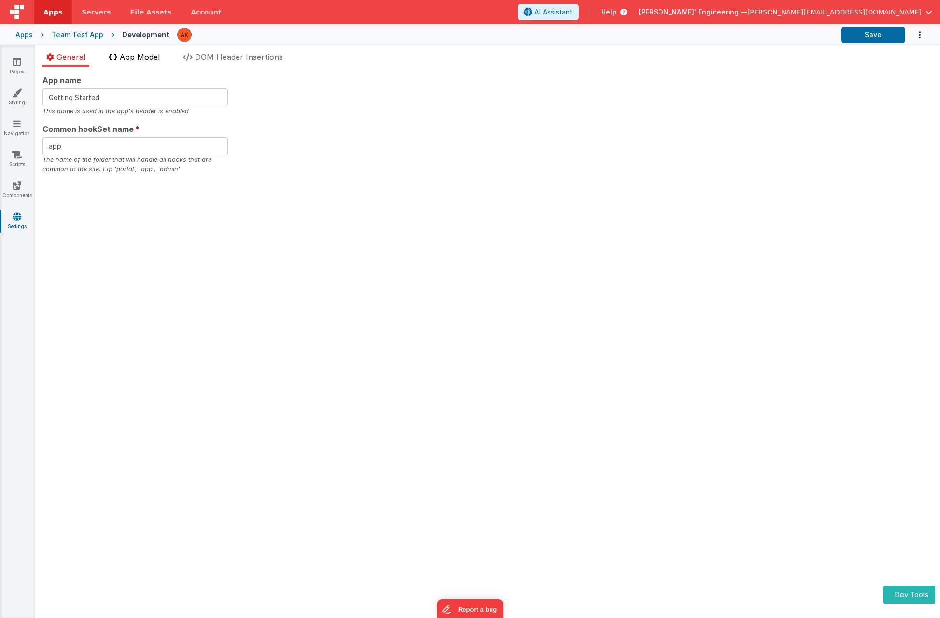
click at [142, 57] on span "App Model" at bounding box center [140, 57] width 40 height 10
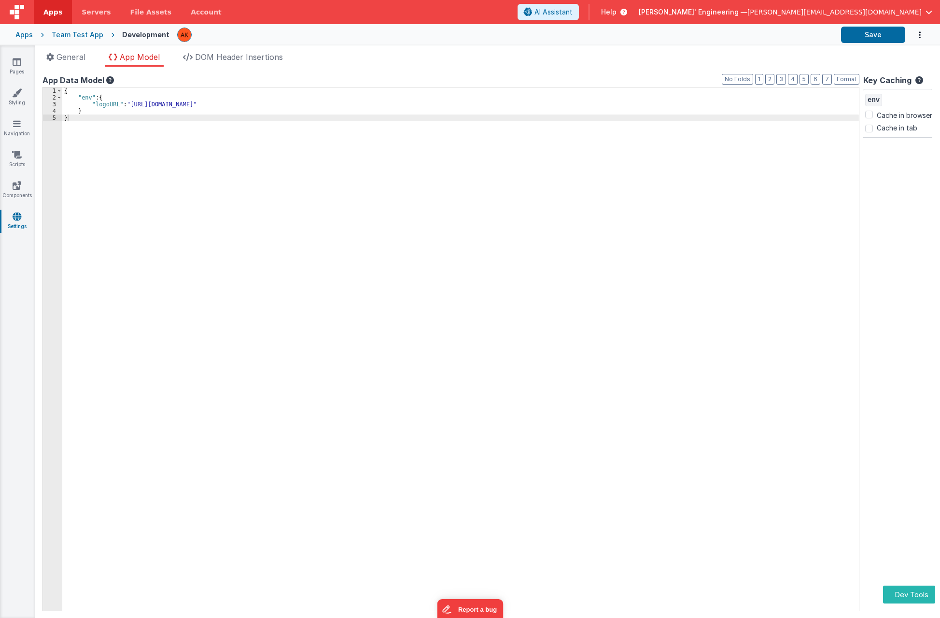
click at [110, 79] on icon at bounding box center [109, 80] width 10 height 8
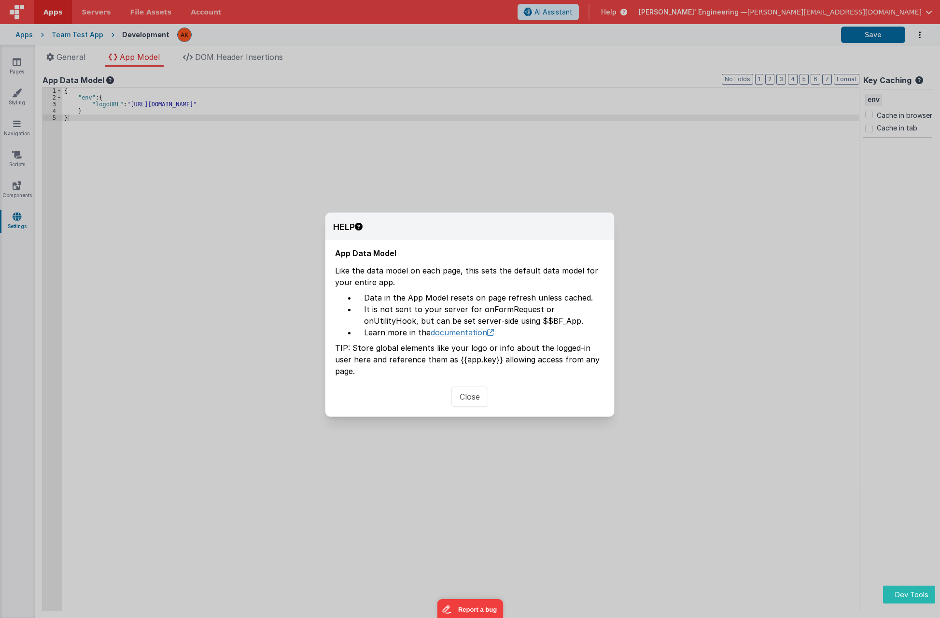
click at [470, 334] on link "documentation" at bounding box center [462, 332] width 63 height 10
click at [465, 387] on button "Close" at bounding box center [470, 396] width 37 height 20
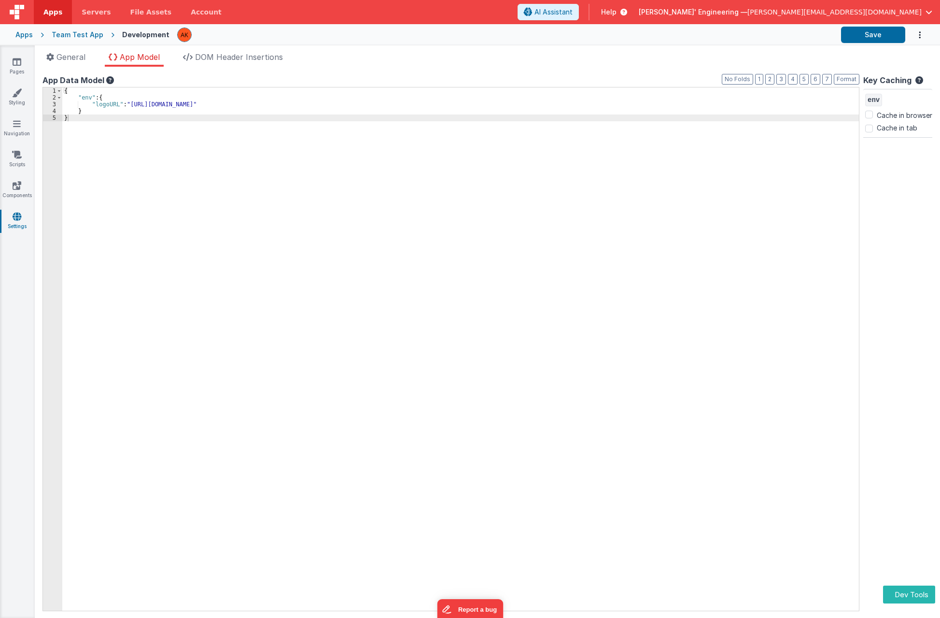
click at [112, 77] on icon at bounding box center [109, 80] width 10 height 8
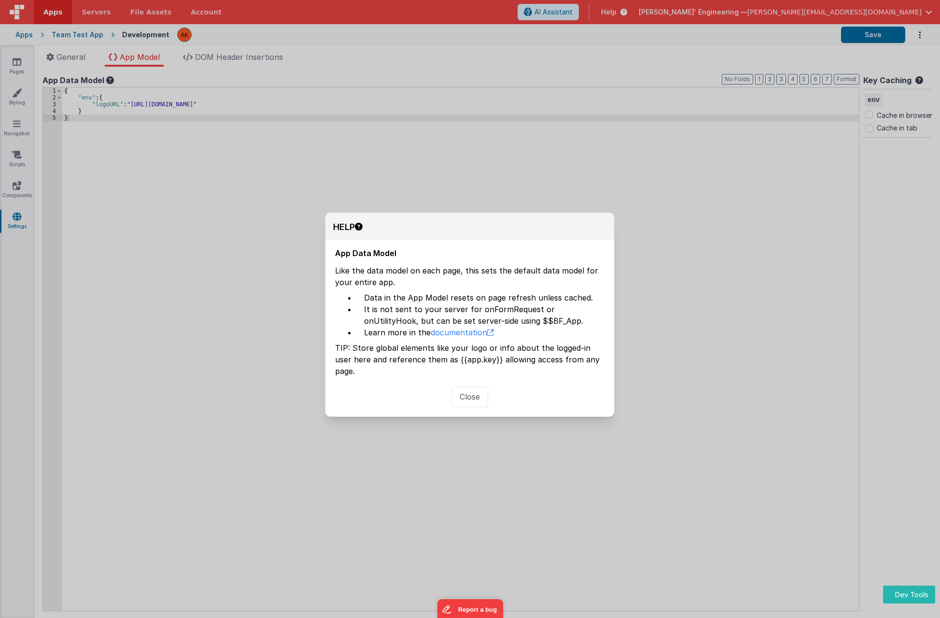
click at [466, 388] on button "Close" at bounding box center [470, 396] width 37 height 20
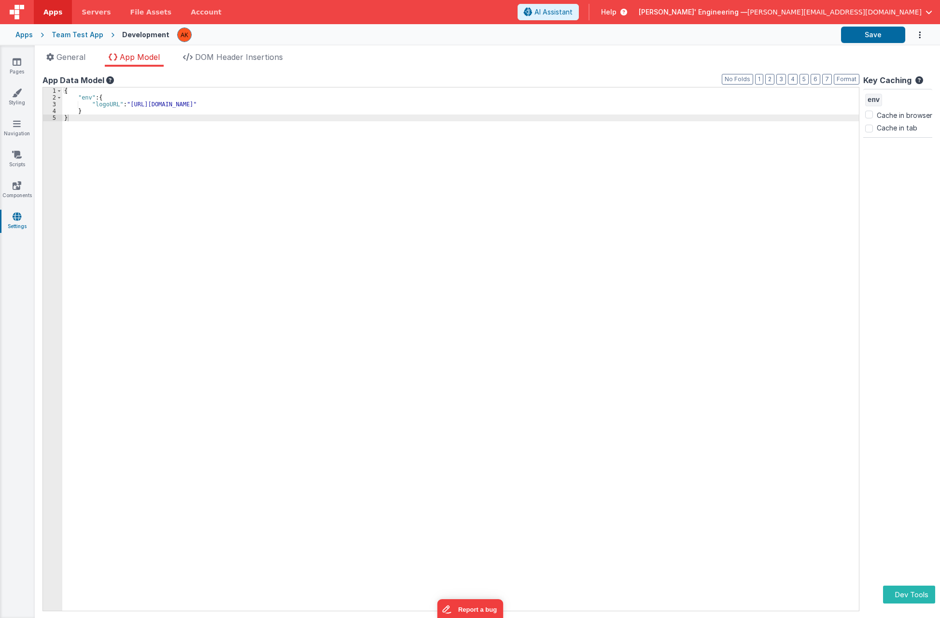
click at [912, 78] on icon at bounding box center [918, 82] width 12 height 13
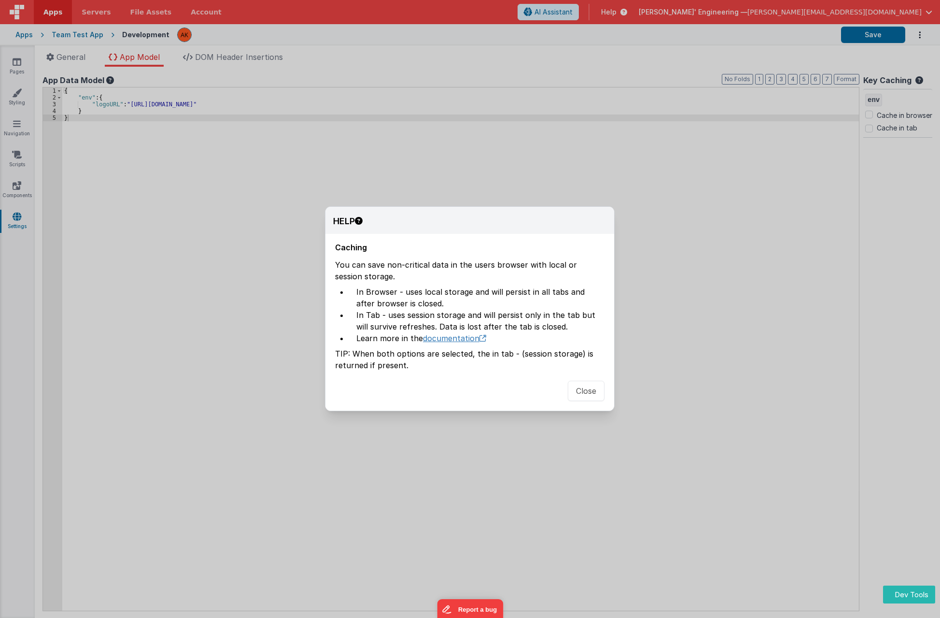
click at [465, 339] on link "documentation" at bounding box center [454, 338] width 63 height 10
click at [594, 385] on button "Close" at bounding box center [586, 391] width 37 height 20
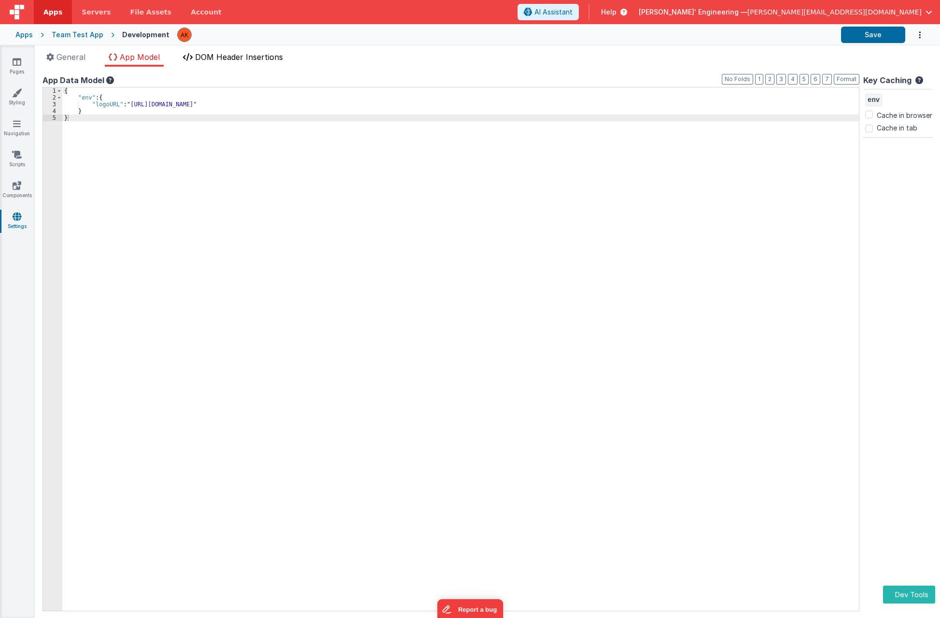
click at [263, 57] on span "DOM Header Insertions" at bounding box center [239, 57] width 88 height 10
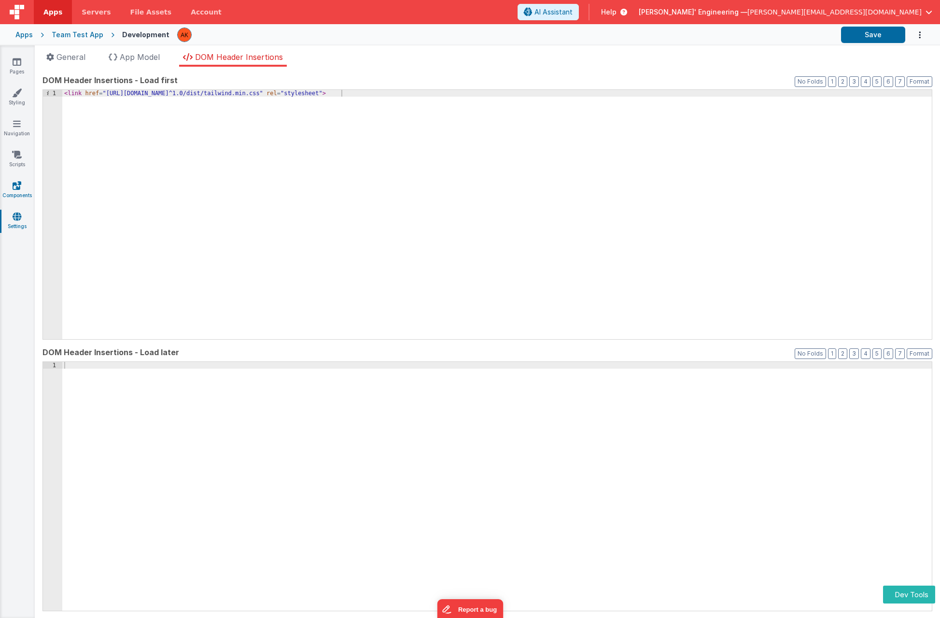
click at [17, 182] on icon at bounding box center [17, 186] width 9 height 10
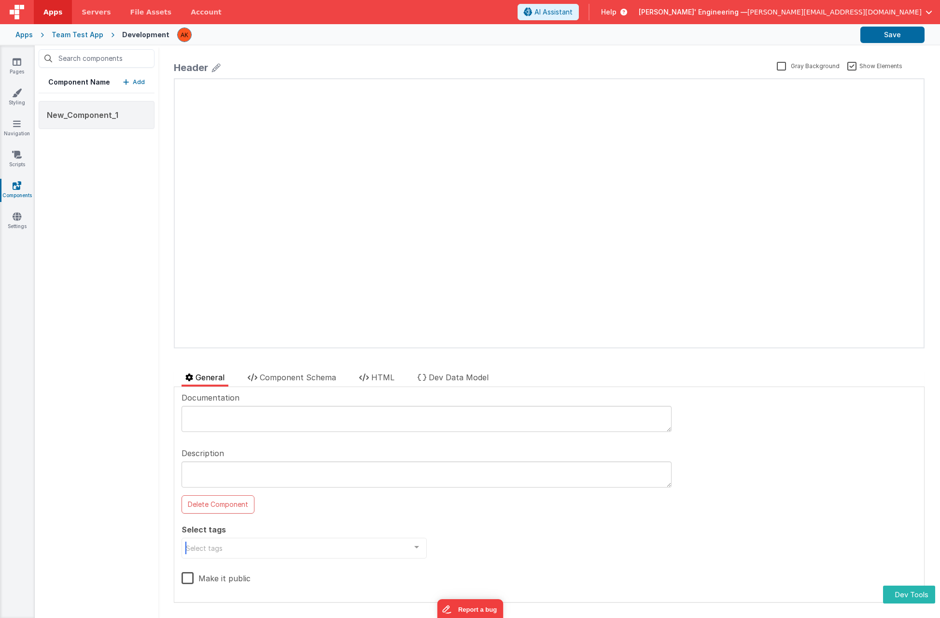
click at [222, 549] on div "Select tags" at bounding box center [304, 548] width 245 height 21
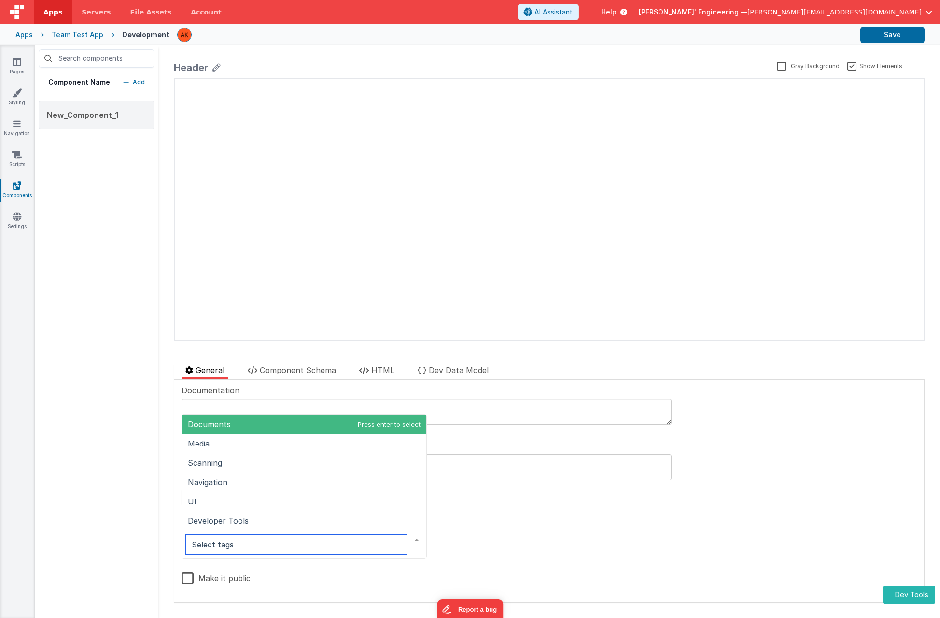
click at [222, 549] on input "text" at bounding box center [296, 544] width 221 height 19
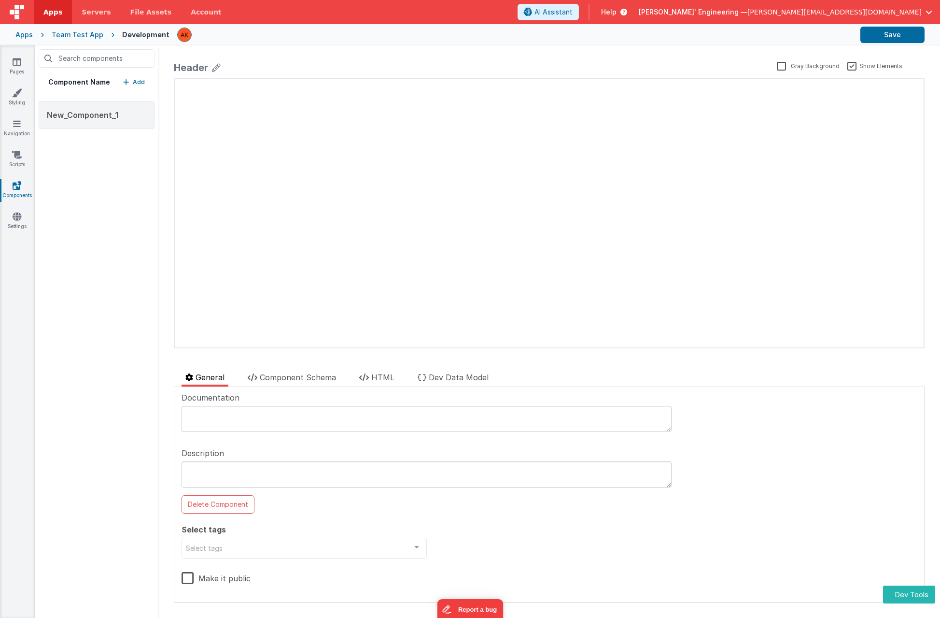
click at [130, 539] on div "Component Name Add New_Component_1" at bounding box center [97, 331] width 124 height 572
click at [76, 32] on div "Team Test App" at bounding box center [78, 35] width 52 height 10
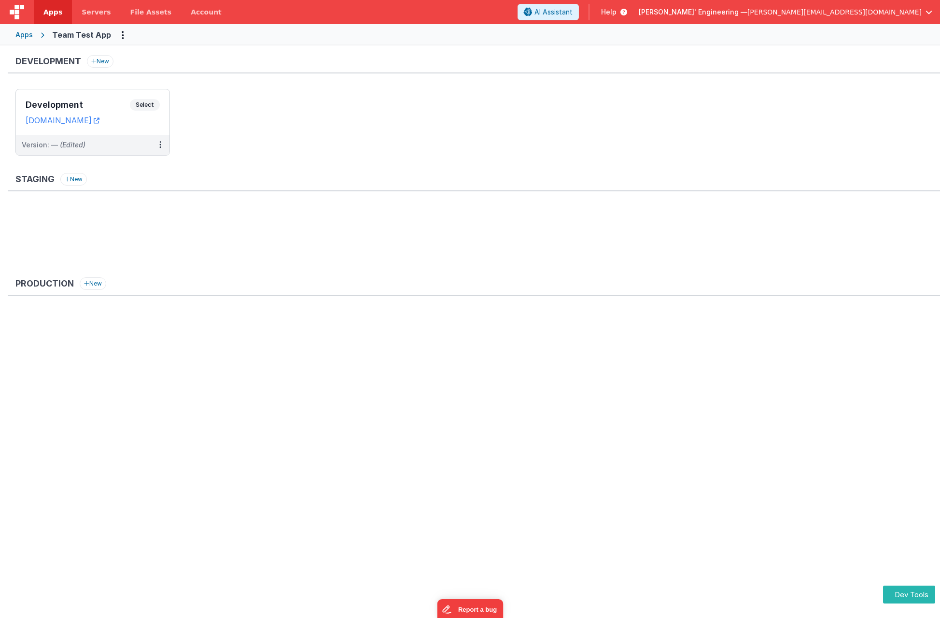
click at [16, 31] on div "Apps" at bounding box center [23, 35] width 17 height 10
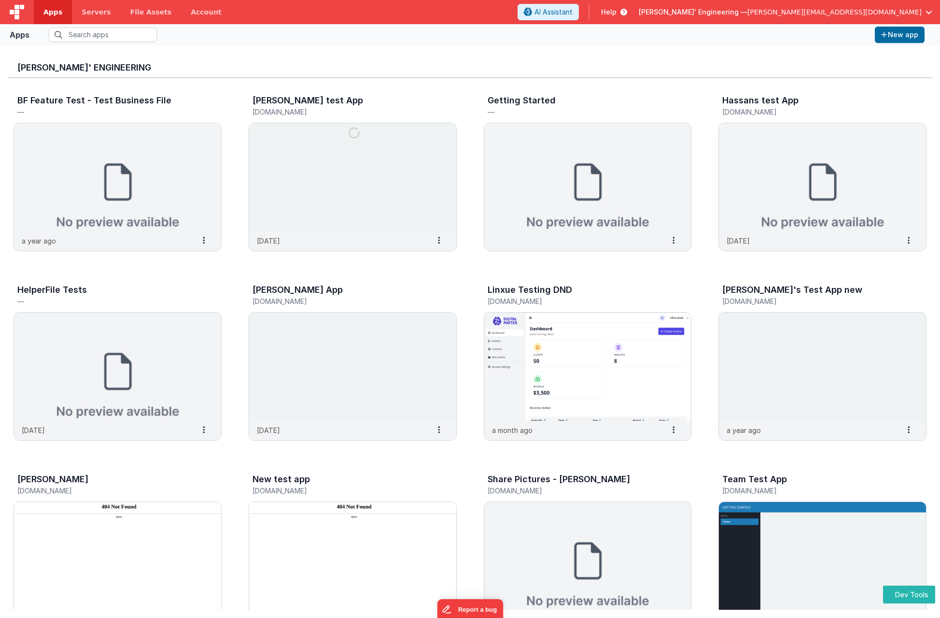
click at [931, 12] on span "button" at bounding box center [929, 12] width 7 height 7
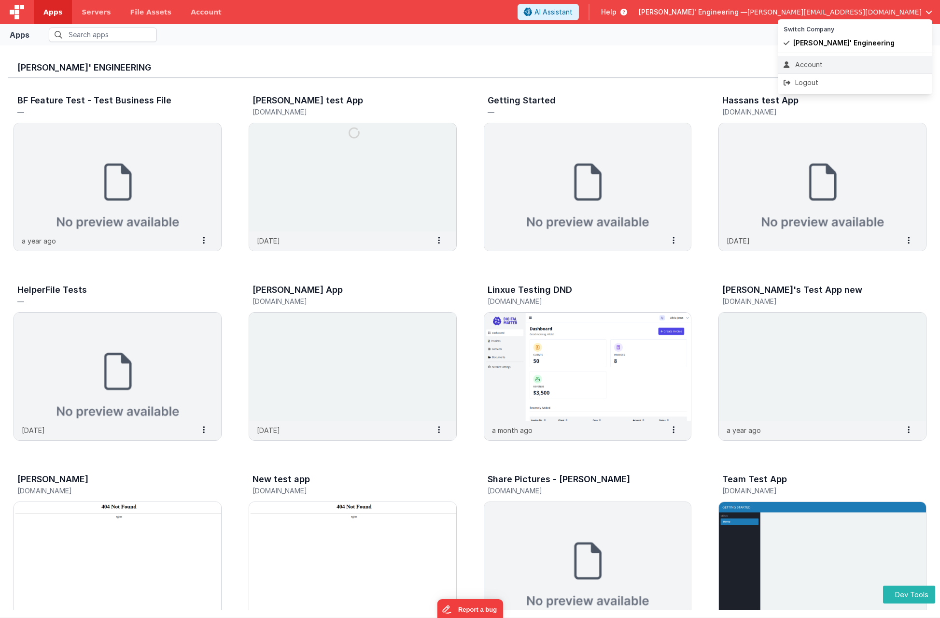
click at [805, 60] on div "Account" at bounding box center [855, 65] width 143 height 10
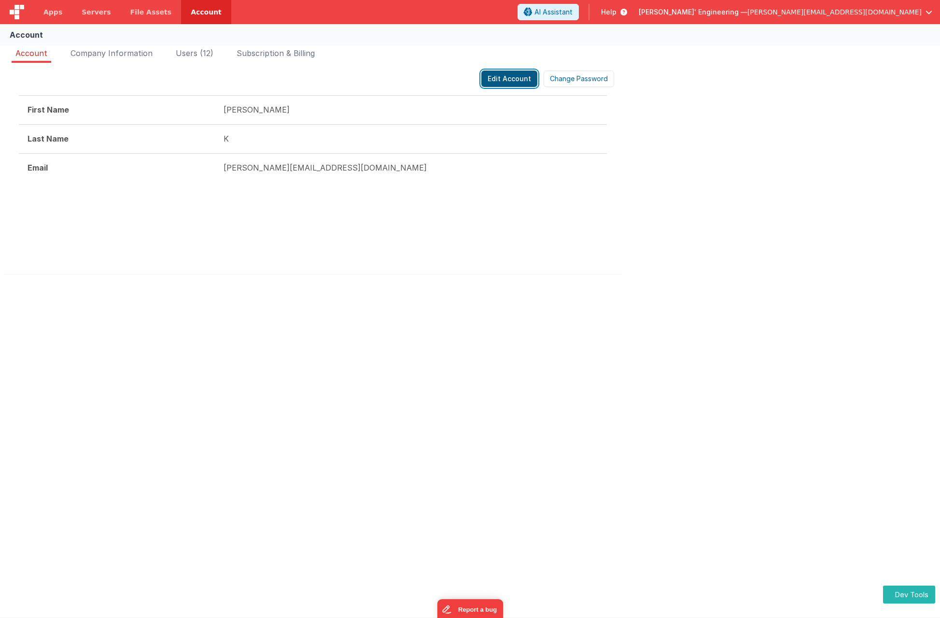
click at [501, 79] on button "Edit Account" at bounding box center [510, 79] width 56 height 16
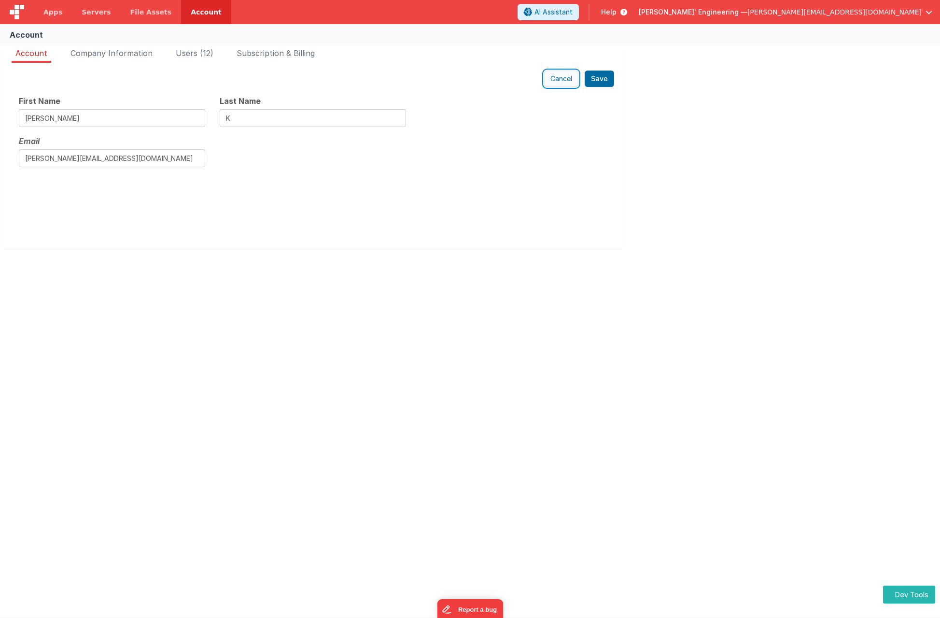
click at [553, 82] on button "Cancel" at bounding box center [561, 79] width 34 height 16
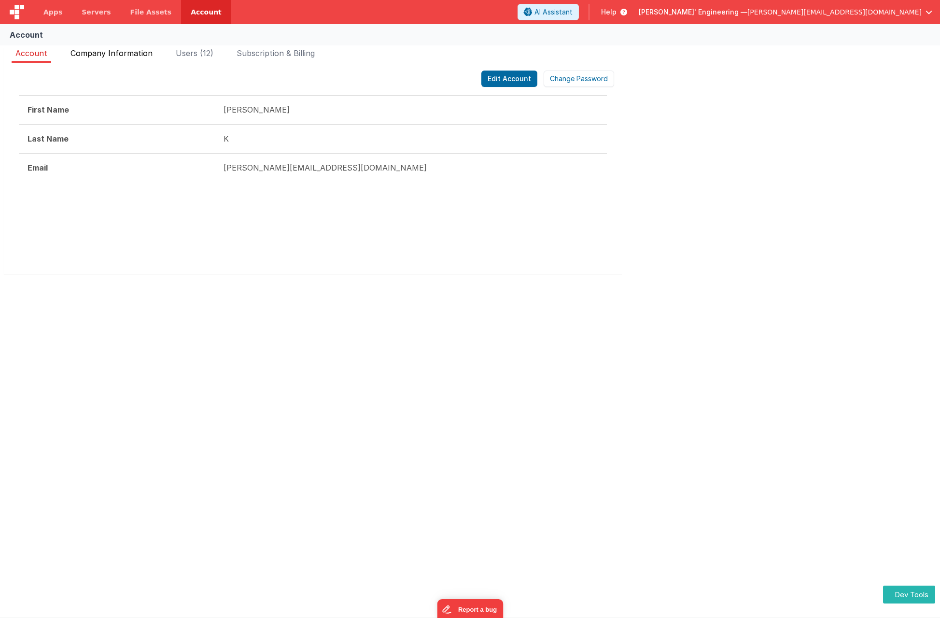
click at [142, 54] on span "Company Information" at bounding box center [112, 53] width 82 height 10
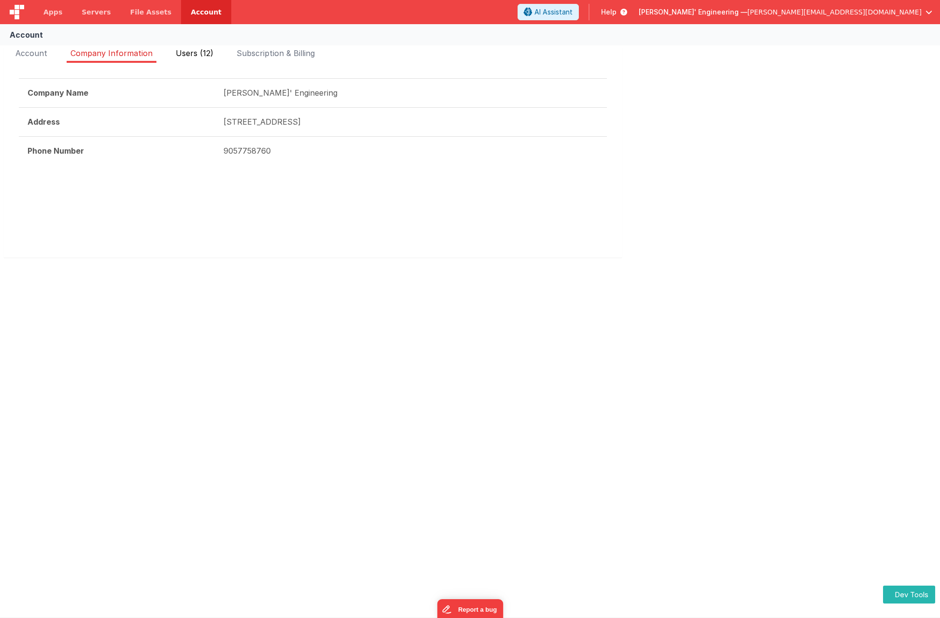
click at [197, 52] on span "Users (12)" at bounding box center [195, 53] width 38 height 10
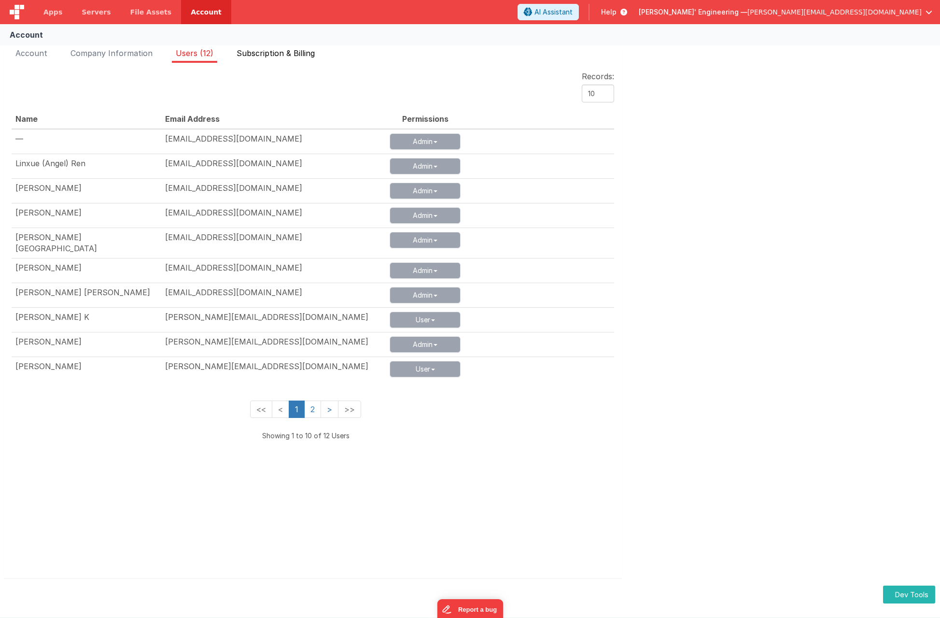
click at [258, 57] on span "Subscription & Billing" at bounding box center [276, 53] width 78 height 10
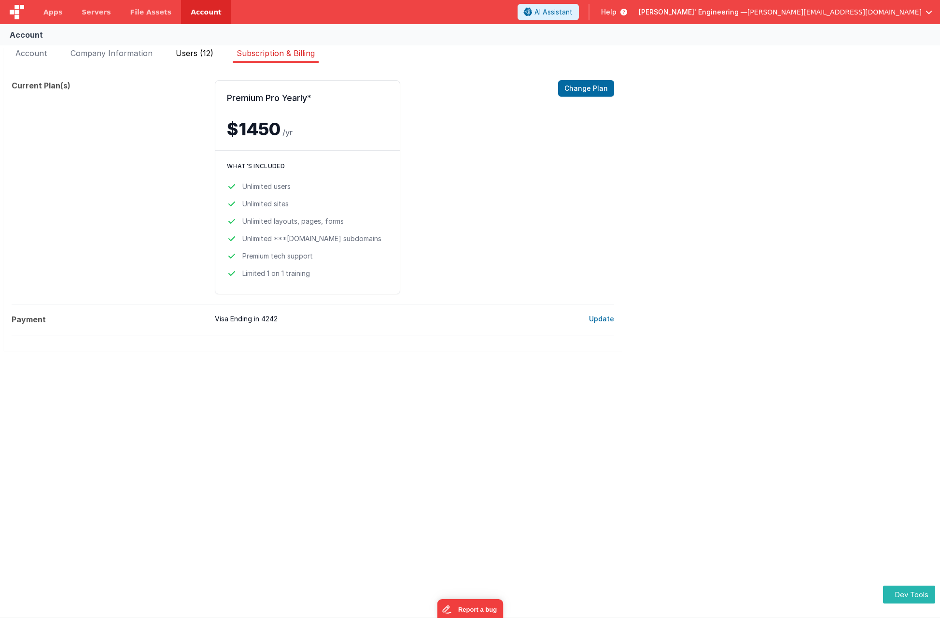
click at [197, 50] on span "Users (12)" at bounding box center [195, 53] width 38 height 10
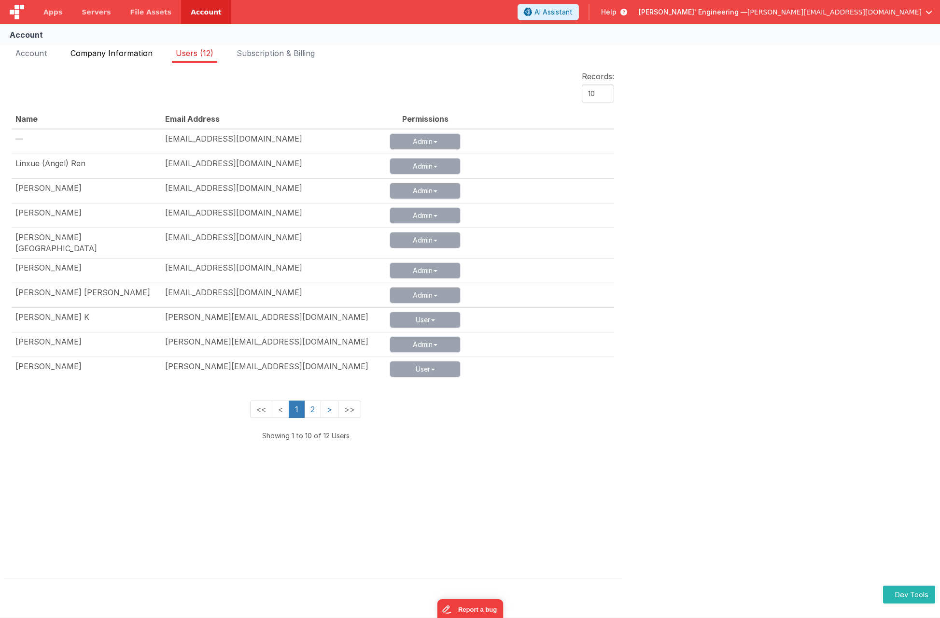
click at [88, 50] on span "Company Information" at bounding box center [112, 53] width 82 height 10
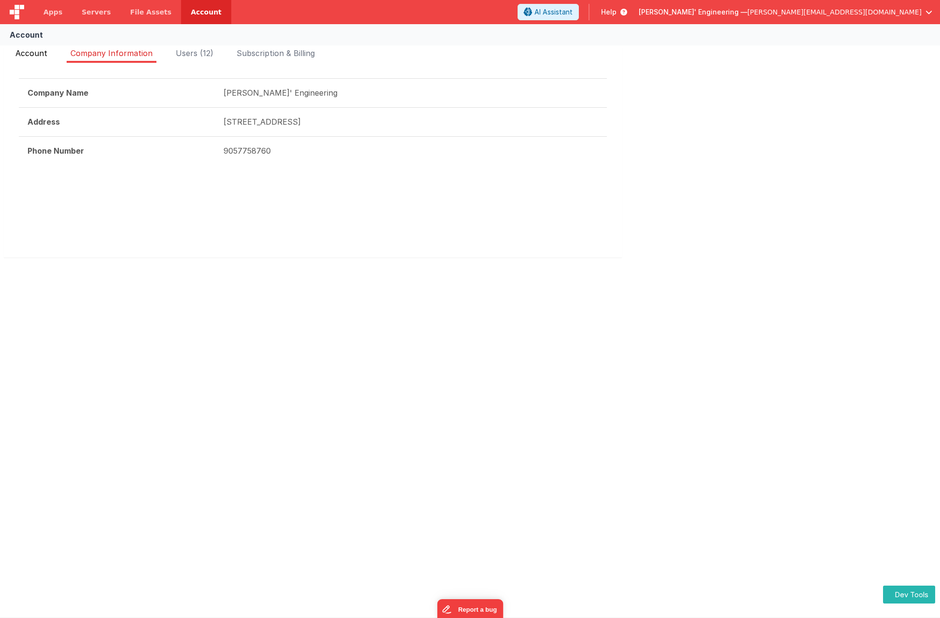
click at [17, 53] on span "Account" at bounding box center [31, 53] width 32 height 10
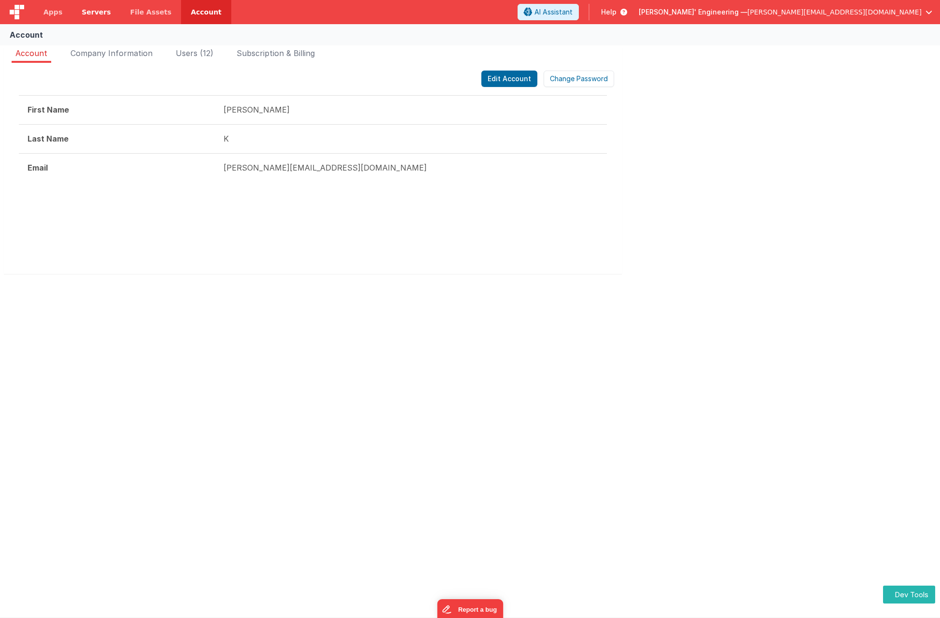
click at [88, 13] on span "Servers" at bounding box center [96, 12] width 29 height 10
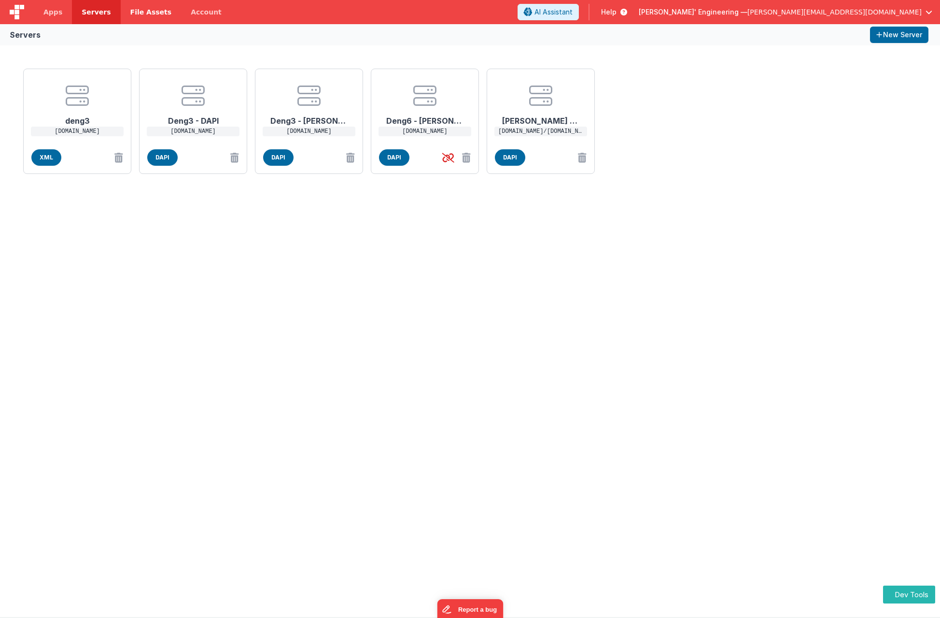
click at [143, 14] on span "File Assets" at bounding box center [151, 12] width 42 height 10
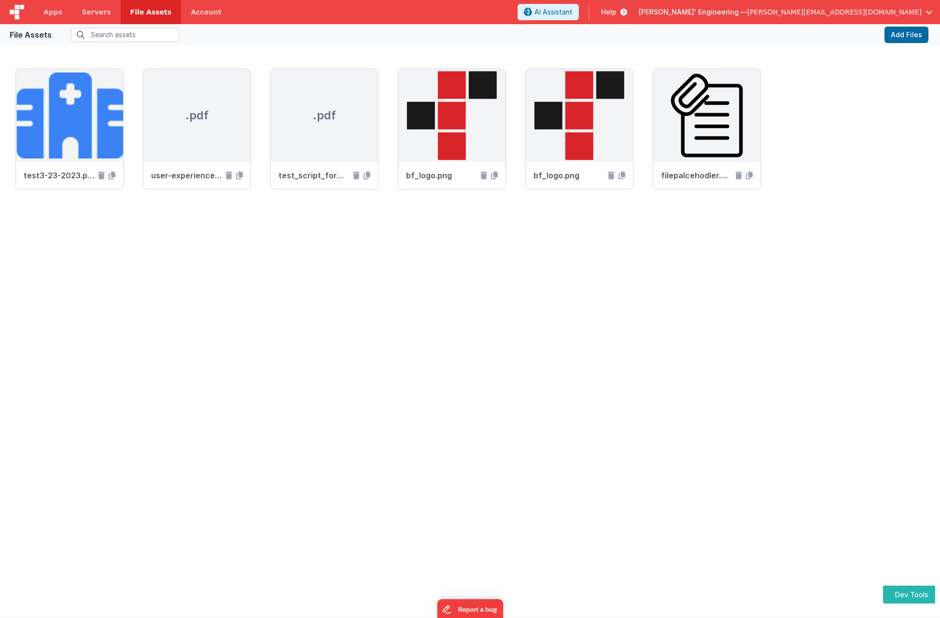
click at [627, 12] on icon at bounding box center [622, 12] width 11 height 10
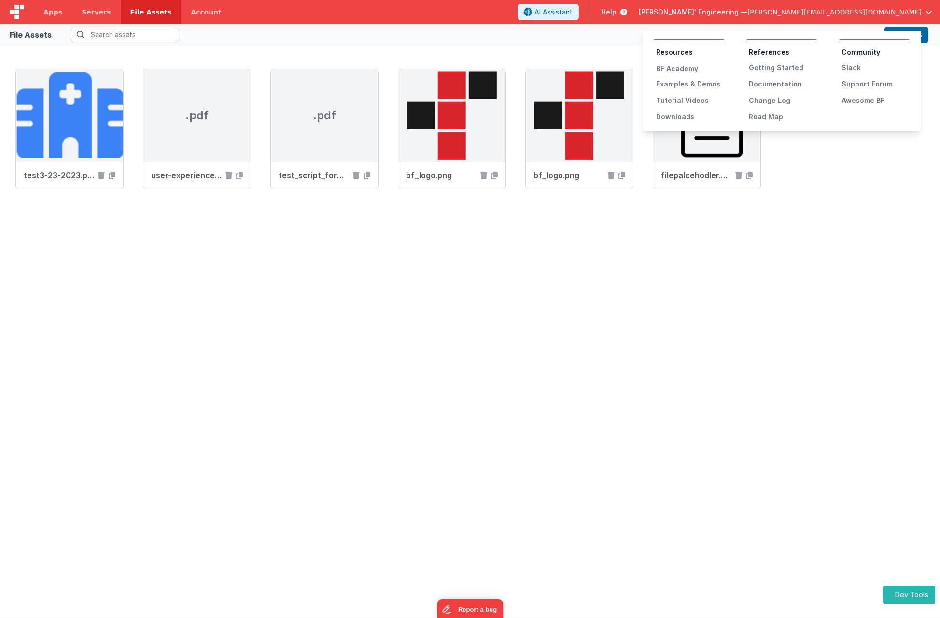
click at [739, 12] on button at bounding box center [470, 309] width 940 height 618
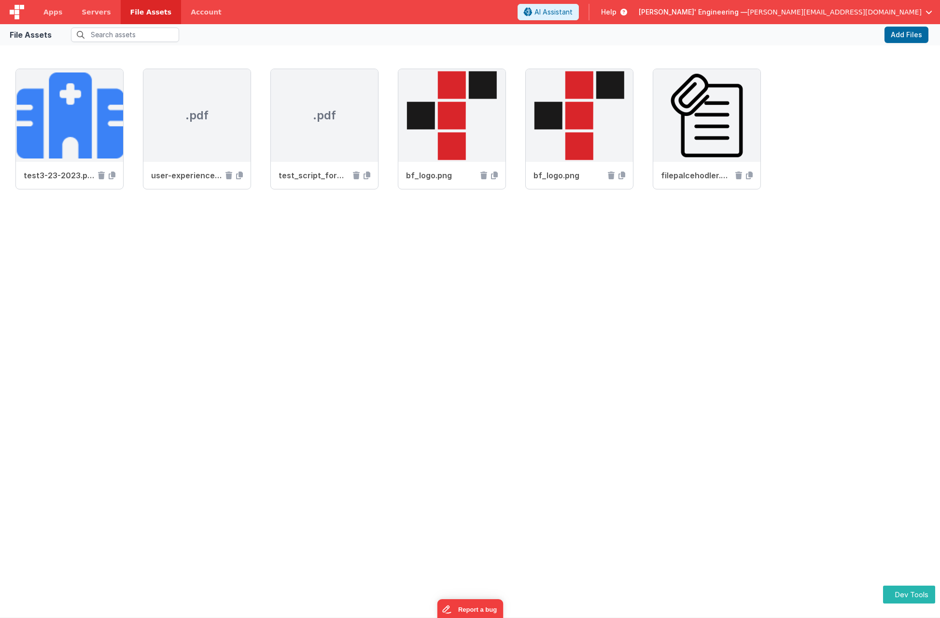
click at [627, 12] on icon at bounding box center [622, 12] width 11 height 10
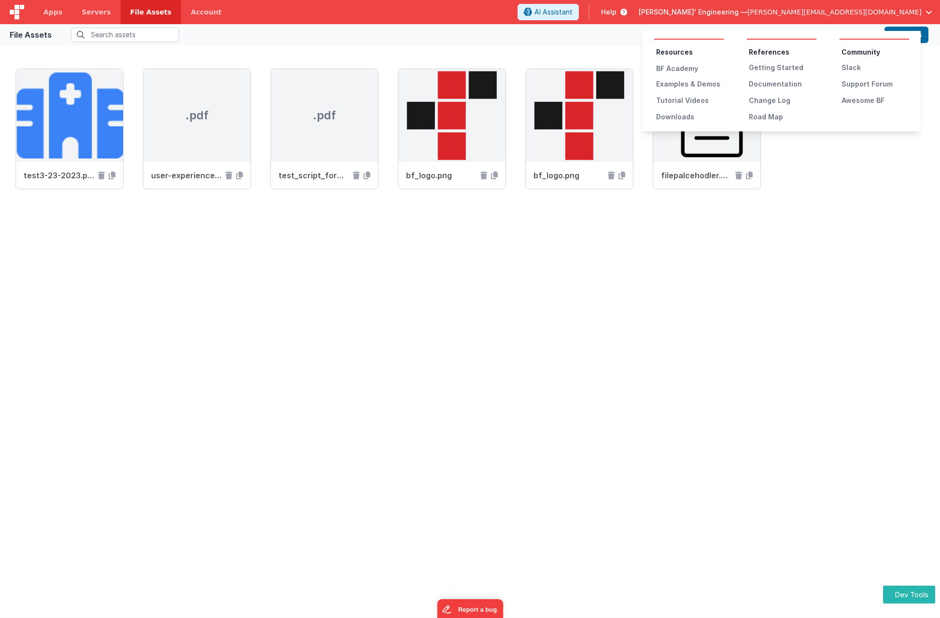
click at [739, 12] on button at bounding box center [470, 309] width 940 height 618
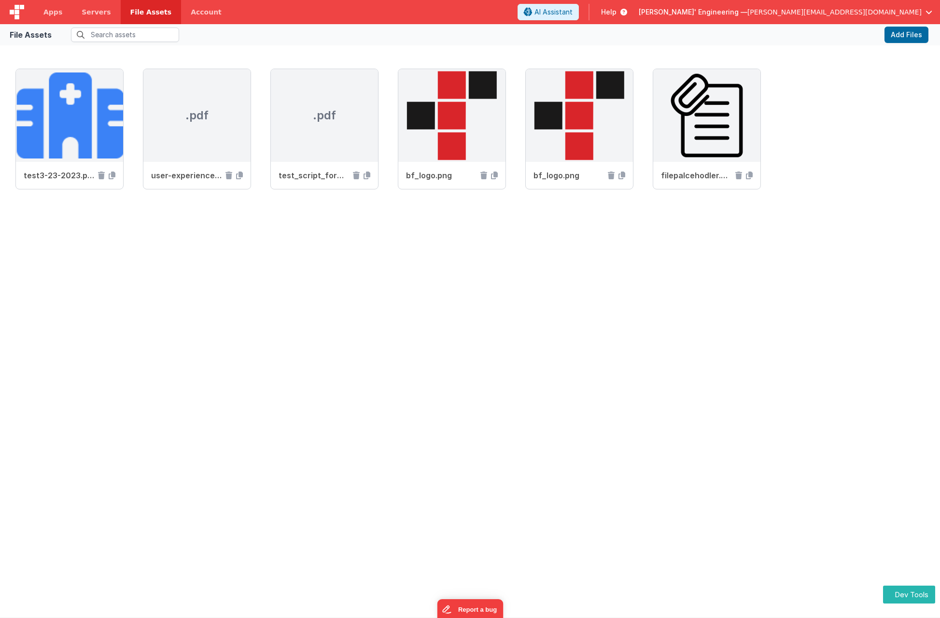
click at [627, 12] on icon at bounding box center [622, 12] width 11 height 10
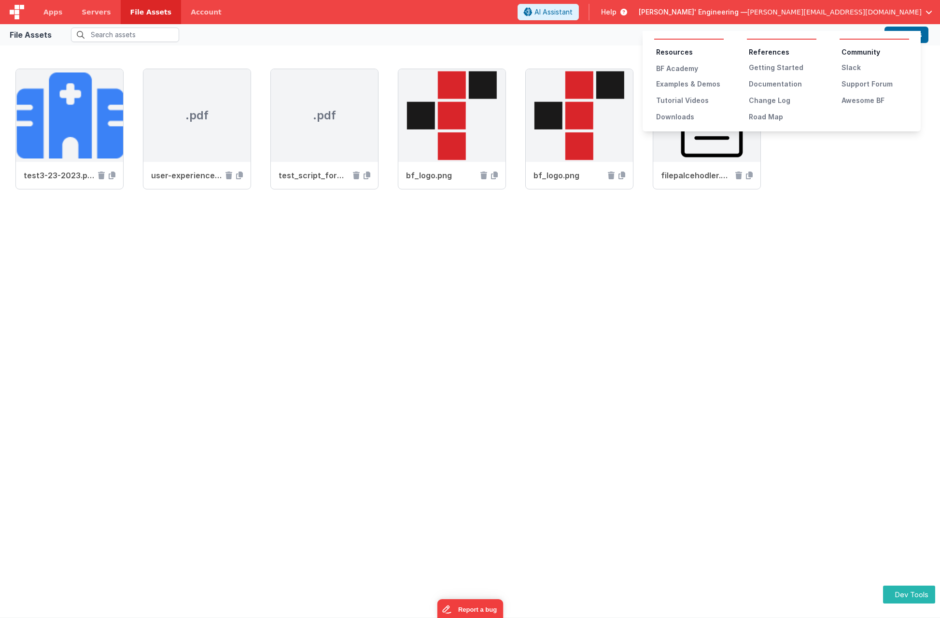
click at [739, 12] on button at bounding box center [470, 309] width 940 height 618
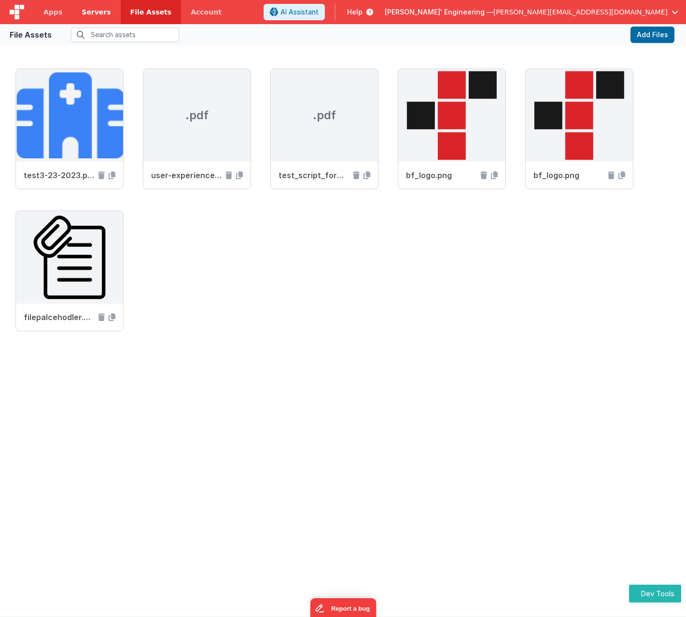
click at [93, 9] on span "Servers" at bounding box center [96, 12] width 29 height 10
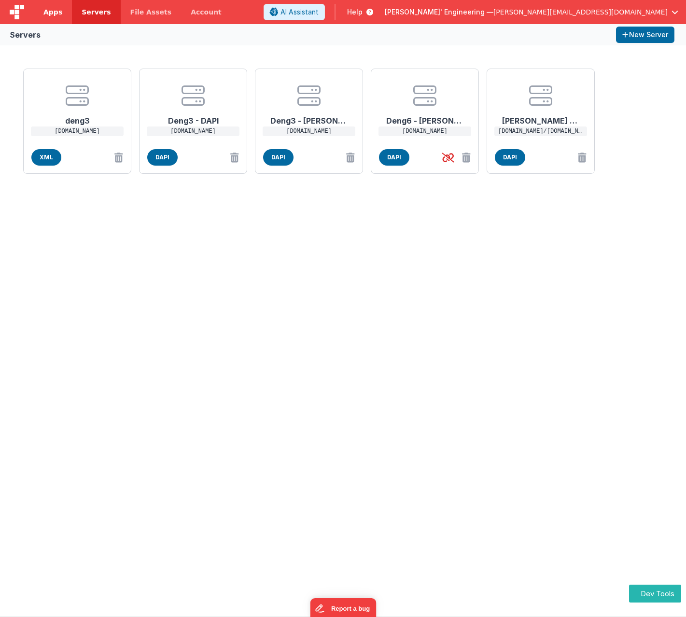
click at [57, 15] on span "Apps" at bounding box center [52, 12] width 19 height 10
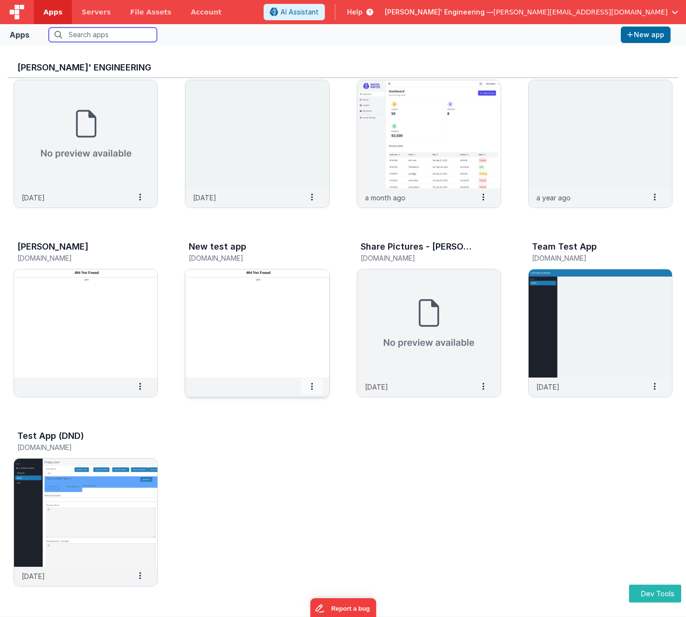
scroll to position [8, 0]
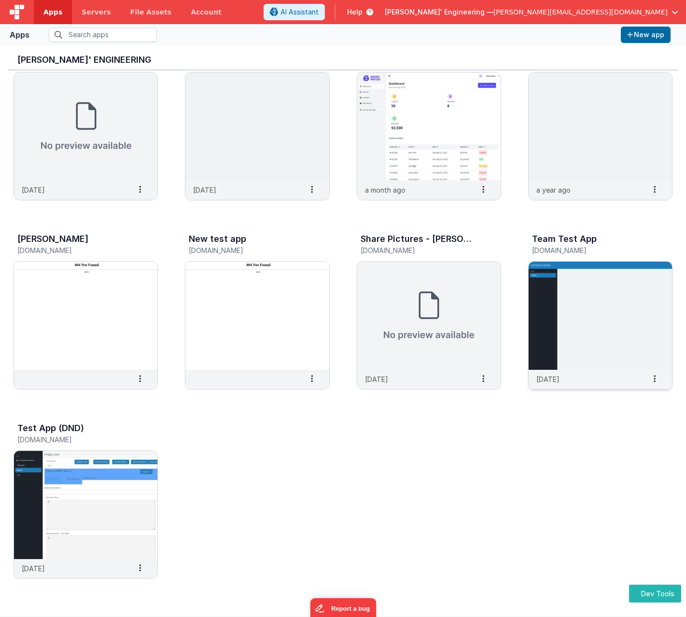
click at [623, 286] on img at bounding box center [600, 316] width 143 height 108
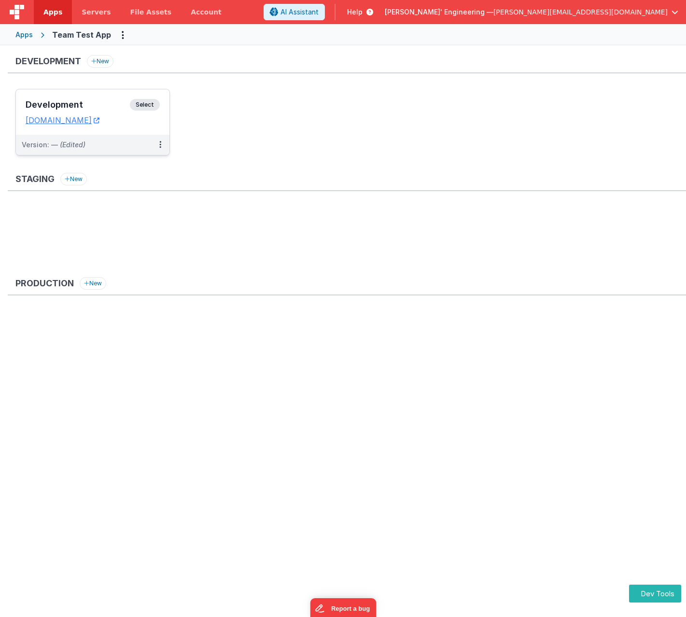
click at [141, 102] on span "Select" at bounding box center [145, 105] width 30 height 12
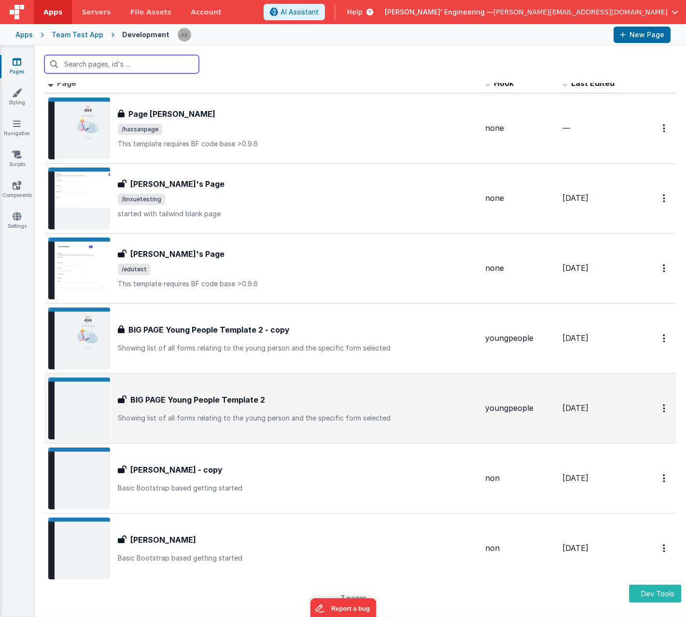
scroll to position [23, 0]
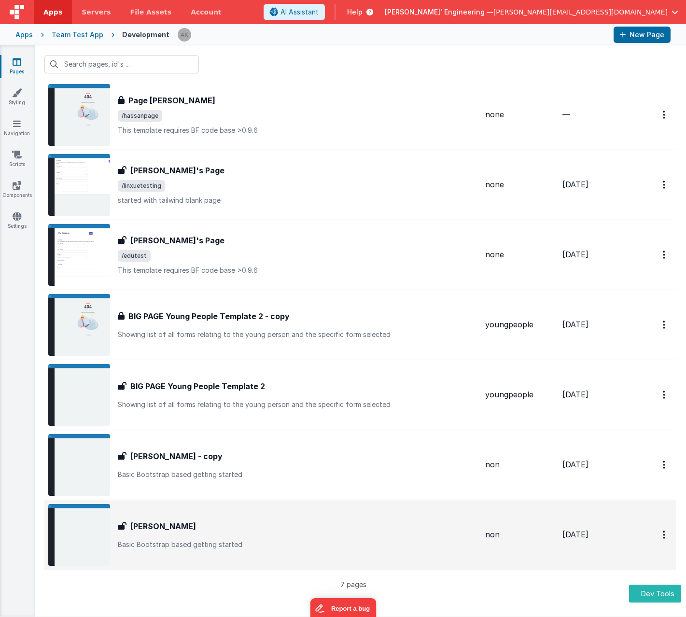
click at [340, 521] on div "Alex Page" at bounding box center [298, 527] width 360 height 12
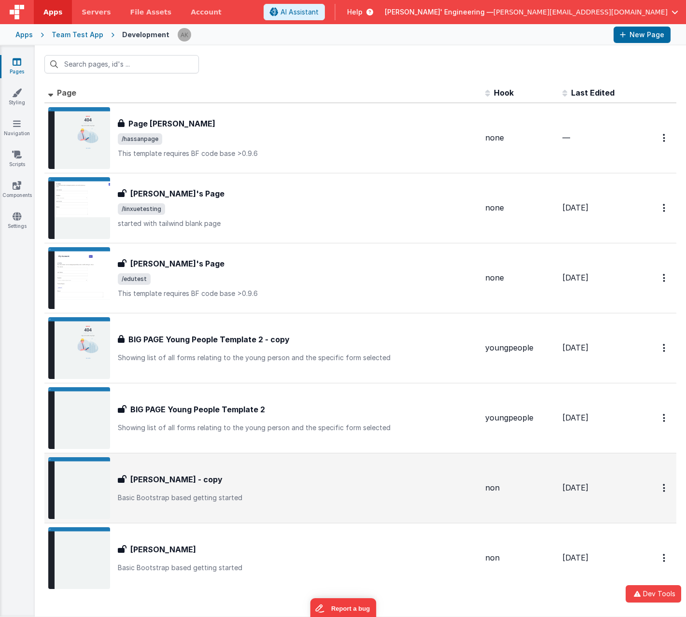
click at [341, 495] on p "Basic Bootstrap based getting started" at bounding box center [298, 498] width 360 height 10
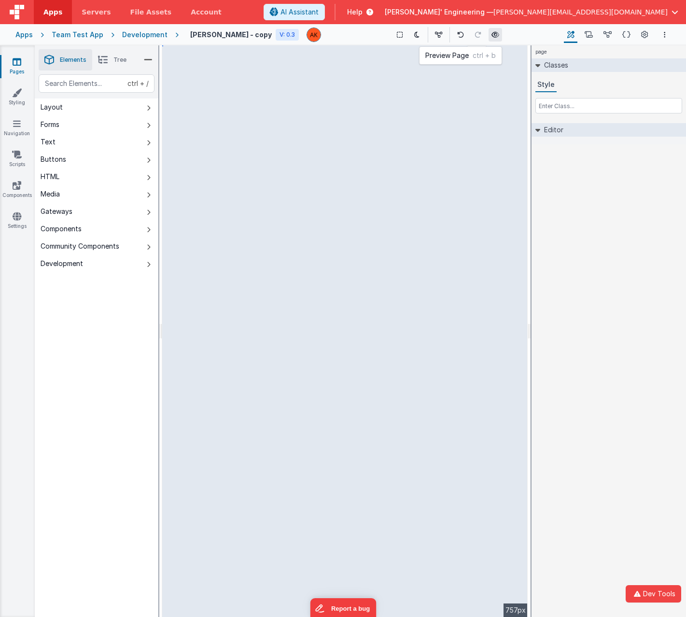
click at [492, 33] on icon at bounding box center [496, 34] width 8 height 7
click at [22, 217] on link "Settings" at bounding box center [17, 221] width 35 height 19
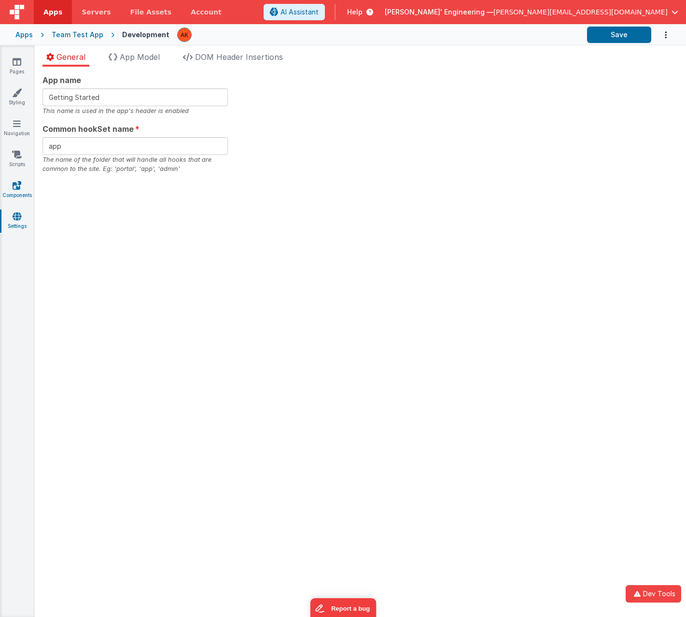
click at [14, 193] on link "Components" at bounding box center [17, 190] width 35 height 19
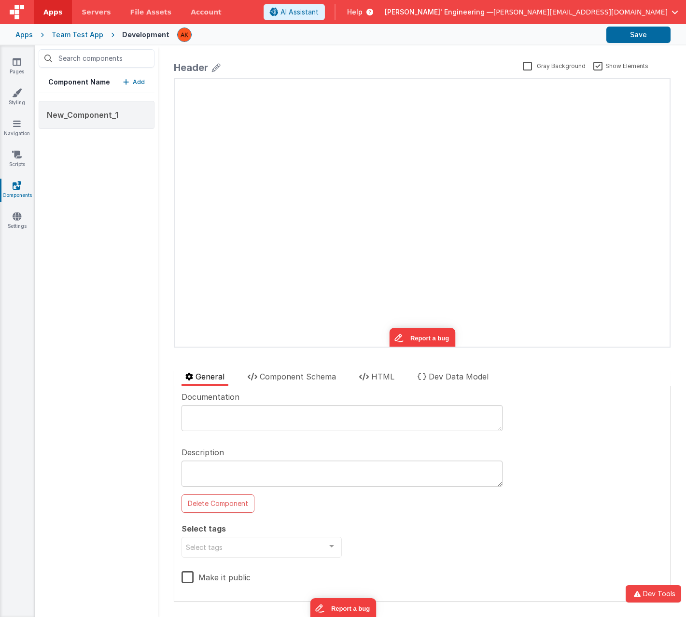
click at [140, 83] on p "Add" at bounding box center [139, 82] width 12 height 10
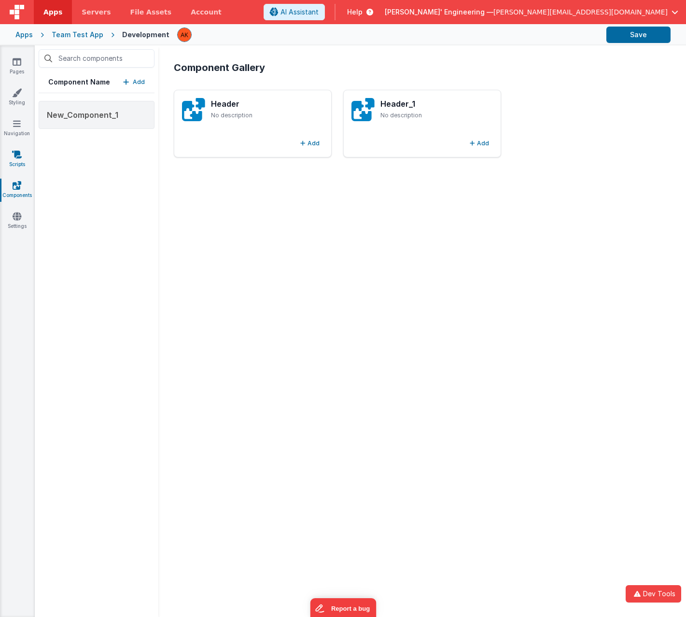
click at [16, 156] on icon at bounding box center [17, 155] width 10 height 10
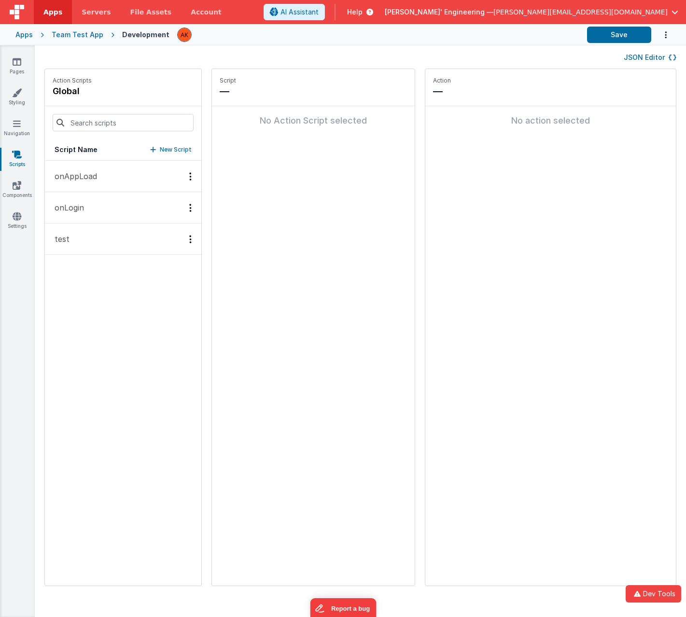
click at [160, 147] on p "New Script" at bounding box center [176, 150] width 32 height 10
click at [335, 90] on icon at bounding box center [338, 91] width 6 height 12
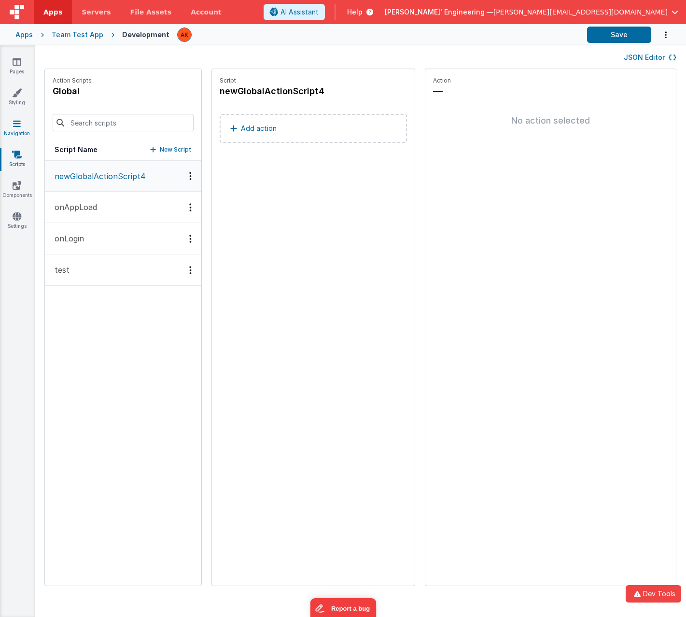
click at [20, 123] on icon at bounding box center [17, 124] width 8 height 10
